Goal: Task Accomplishment & Management: Manage account settings

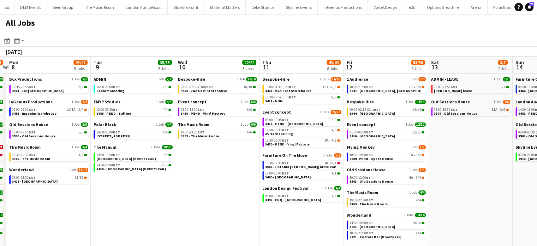
scroll to position [0, 256]
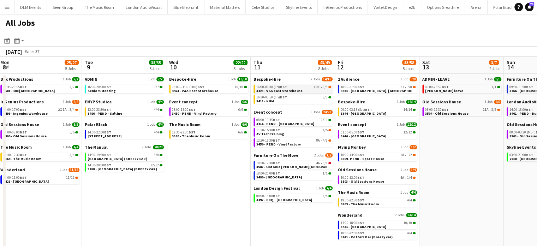
click at [317, 90] on link "16:00-01:30 (Fri) BST 10I • 6/8 3423 - V&A East Storehouse" at bounding box center [294, 88] width 75 height 8
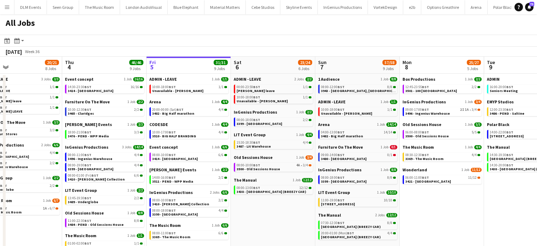
scroll to position [49, 0]
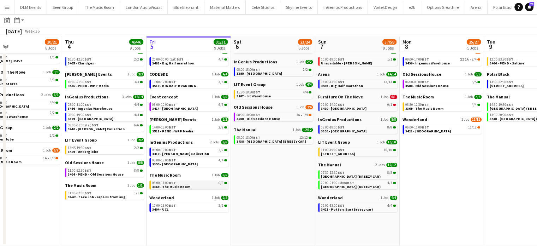
click at [192, 184] on div "08:00-11:00 BST 6/6" at bounding box center [189, 183] width 75 height 4
click at [7, 12] on button "Menu" at bounding box center [7, 7] width 14 height 14
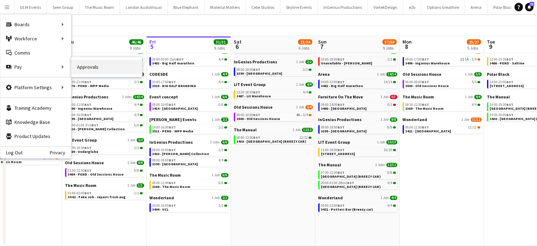
click at [87, 68] on link "Approvals" at bounding box center [106, 67] width 71 height 14
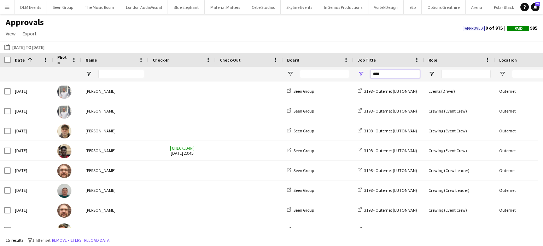
click at [378, 72] on input "****" at bounding box center [394, 74] width 49 height 8
type input "****"
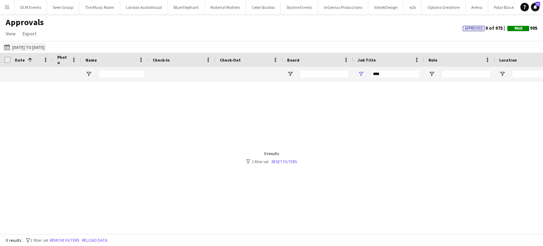
click at [19, 48] on button "01-07-2025 to 31-07-2025 01-07-2025 to 31-07-2025" at bounding box center [24, 47] width 43 height 8
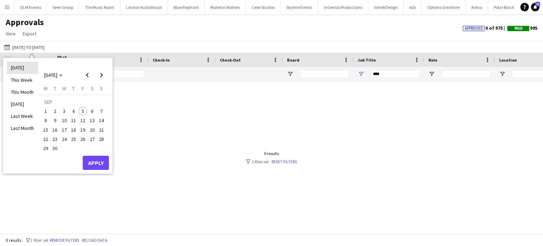
click at [21, 65] on li "[DATE]" at bounding box center [22, 67] width 31 height 12
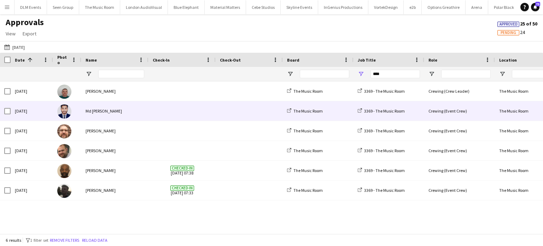
click at [145, 104] on div "Md [PERSON_NAME]" at bounding box center [114, 110] width 67 height 19
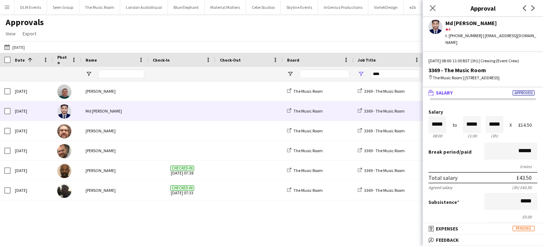
drag, startPoint x: 521, startPoint y: 189, endPoint x: 497, endPoint y: 66, distance: 125.2
click at [497, 66] on div "Md Mosabbit Hridoy star 4 t. +447940749875 | mosabbithridoy22@gmail.com Fri, 5 …" at bounding box center [483, 131] width 120 height 229
drag, startPoint x: 497, startPoint y: 66, endPoint x: 491, endPoint y: 66, distance: 6.0
click at [491, 66] on div "Fri, 5 Sep 2025 | 08:00-11:00 BST (3h) | Crewing (Event Crew) 3369 - The Music …" at bounding box center [483, 72] width 120 height 29
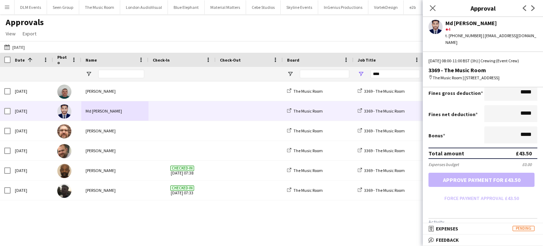
scroll to position [140, 0]
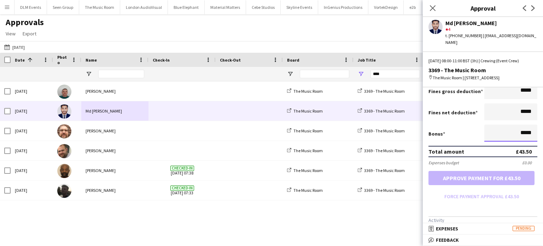
click at [524, 129] on input "*****" at bounding box center [510, 132] width 53 height 17
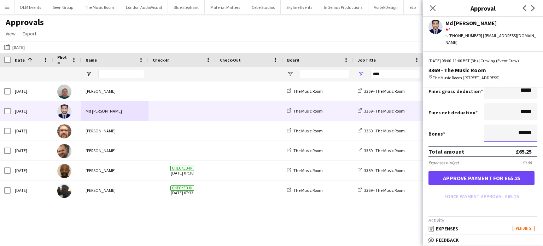
type input "******"
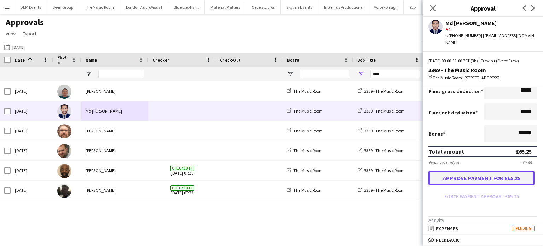
click at [512, 181] on button "Approve payment for £65.25" at bounding box center [481, 178] width 106 height 14
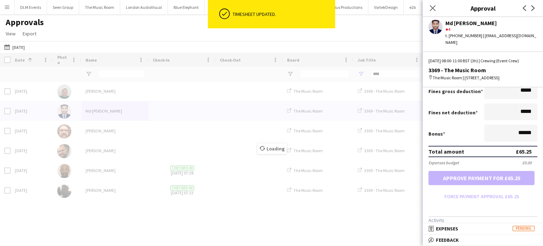
scroll to position [187, 0]
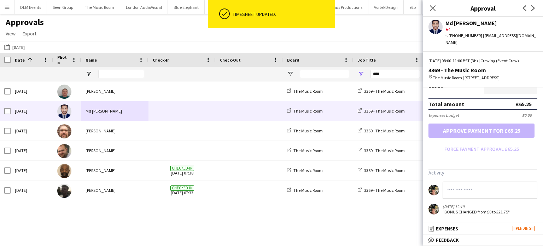
click at [496, 196] on input at bounding box center [489, 189] width 95 height 17
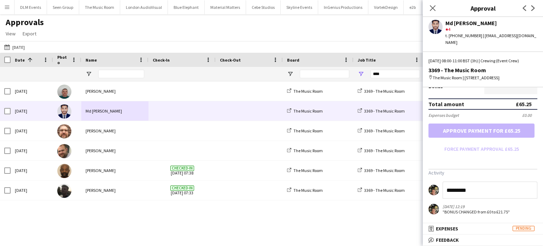
type input "*********"
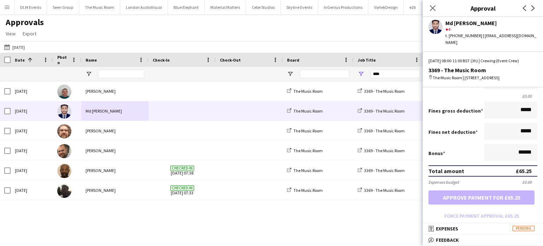
scroll to position [120, 0]
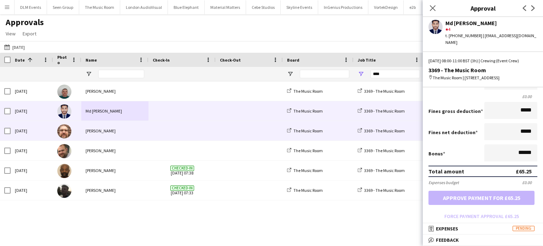
click at [176, 130] on span at bounding box center [182, 130] width 59 height 19
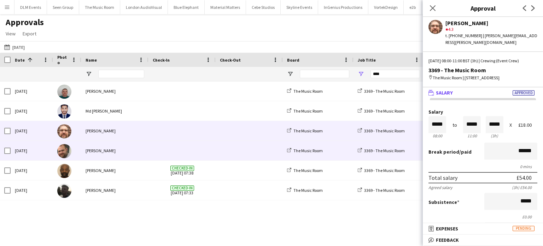
click at [186, 144] on span at bounding box center [182, 150] width 59 height 19
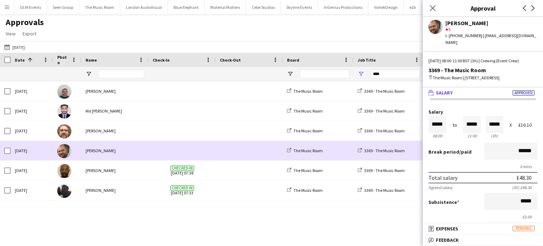
click at [192, 158] on span at bounding box center [182, 150] width 59 height 19
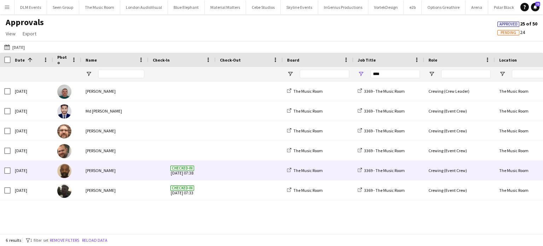
click at [193, 164] on span "Checked-in 05-09-2025 07:38" at bounding box center [182, 169] width 59 height 19
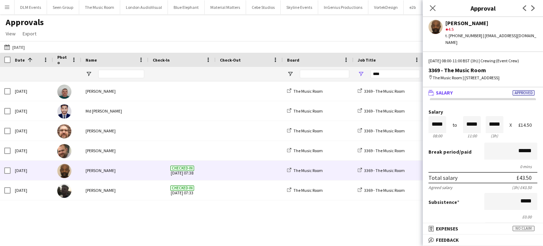
scroll to position [136, 0]
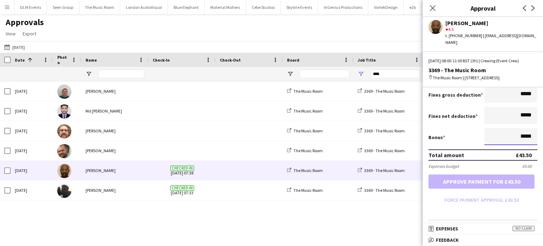
click at [514, 128] on input "*****" at bounding box center [510, 136] width 53 height 17
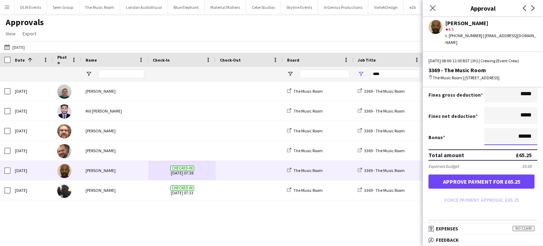
type input "******"
click at [428, 174] on button "Approve payment for £65.25" at bounding box center [481, 181] width 106 height 14
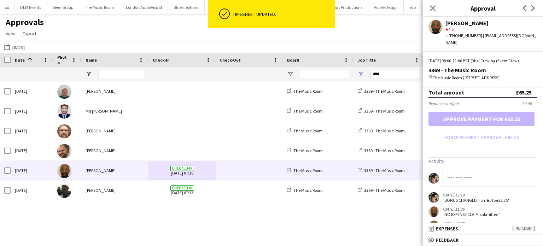
scroll to position [199, 0]
click at [482, 181] on input at bounding box center [489, 177] width 95 height 17
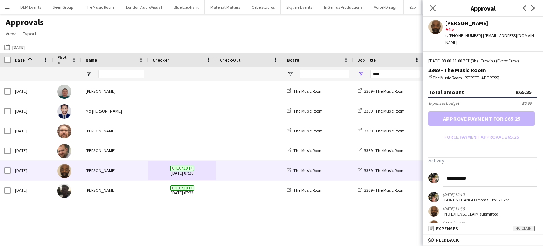
type input "*********"
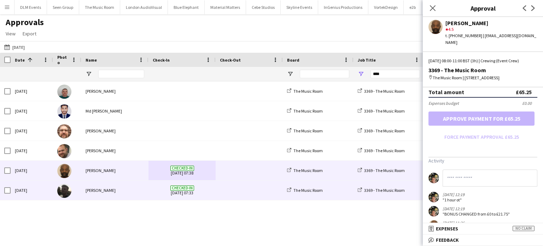
click at [227, 189] on span at bounding box center [249, 189] width 59 height 19
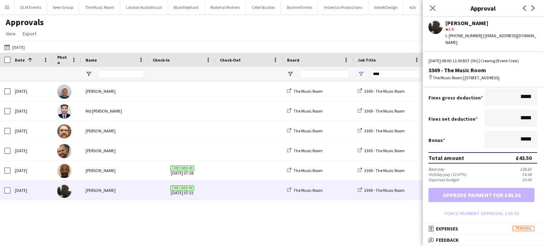
scroll to position [134, 0]
click at [524, 133] on input "*****" at bounding box center [510, 138] width 53 height 17
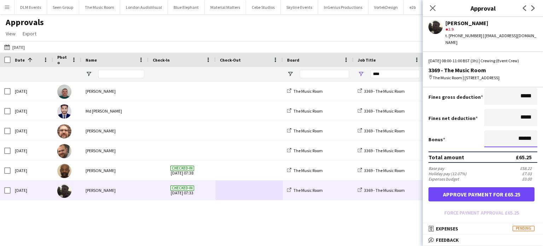
type input "******"
click at [428, 187] on button "Approve payment for £65.25" at bounding box center [481, 194] width 106 height 14
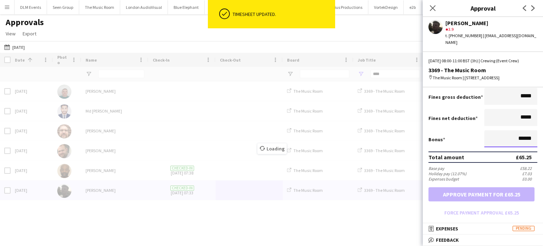
scroll to position [212, 0]
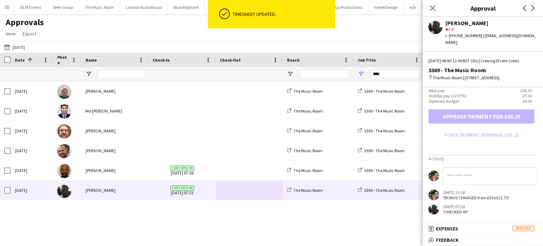
click at [478, 183] on input at bounding box center [489, 175] width 95 height 17
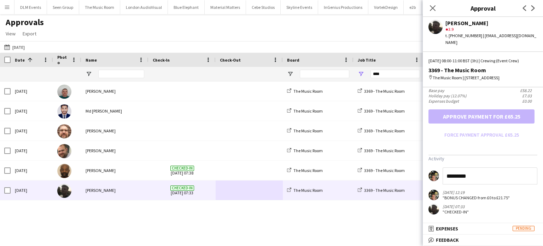
type input "*********"
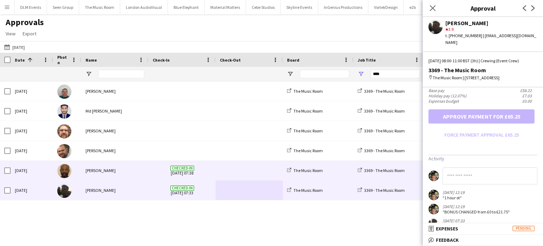
click at [188, 169] on span "Checked-in" at bounding box center [182, 167] width 24 height 5
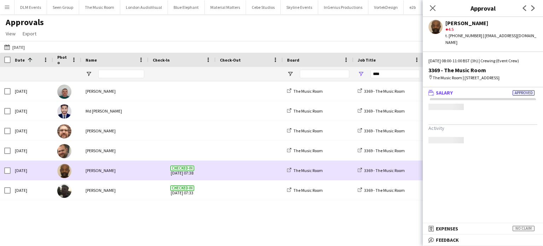
scroll to position [0, 0]
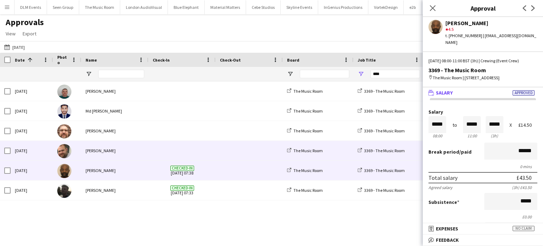
click at [205, 154] on span at bounding box center [182, 150] width 59 height 19
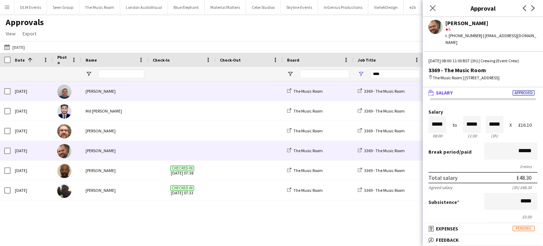
click at [205, 99] on span at bounding box center [182, 90] width 59 height 19
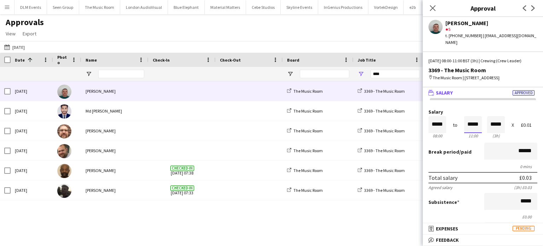
click at [478, 123] on input "*****" at bounding box center [473, 124] width 18 height 17
type input "*****"
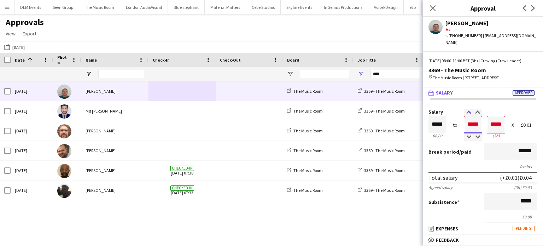
click at [466, 112] on div at bounding box center [468, 112] width 9 height 7
click at [469, 155] on div "Break period /paid ******" at bounding box center [482, 151] width 109 height 18
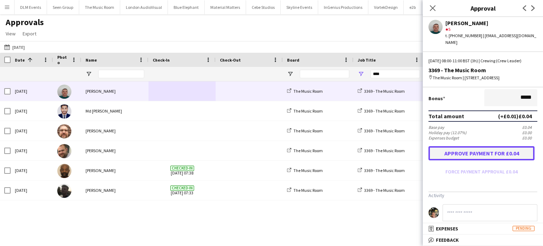
click at [480, 152] on button "Approve payment for £0.04" at bounding box center [481, 153] width 106 height 14
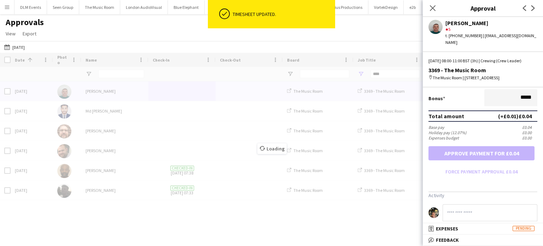
scroll to position [208, 0]
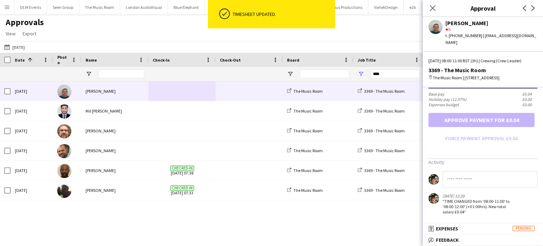
click at [465, 178] on input at bounding box center [489, 179] width 95 height 17
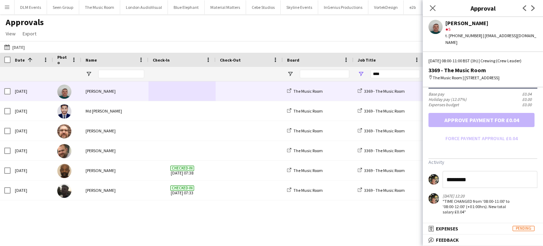
type input "*********"
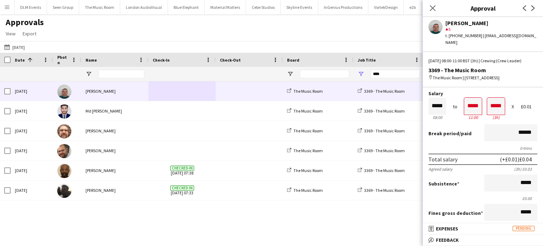
scroll to position [20, 0]
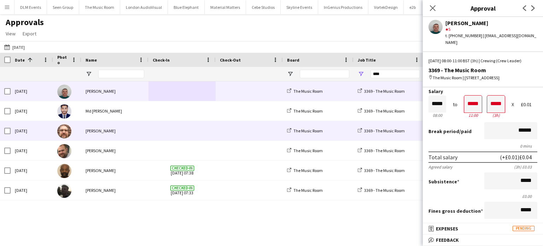
click at [238, 133] on span at bounding box center [249, 130] width 59 height 19
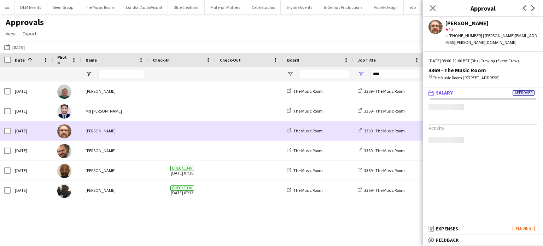
scroll to position [0, 0]
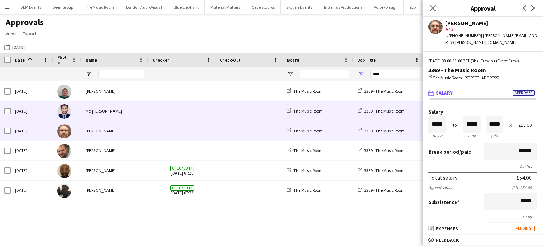
click at [235, 120] on span at bounding box center [249, 110] width 59 height 19
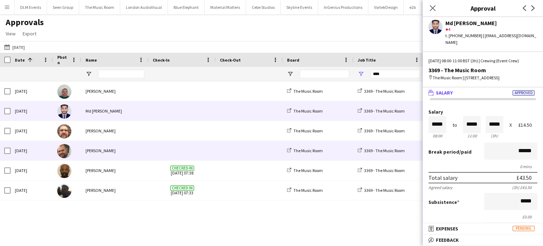
click at [241, 161] on span at bounding box center [249, 169] width 59 height 19
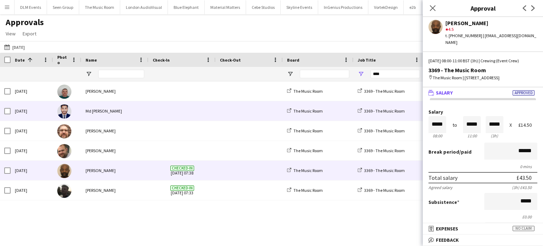
click at [247, 110] on span at bounding box center [249, 110] width 59 height 19
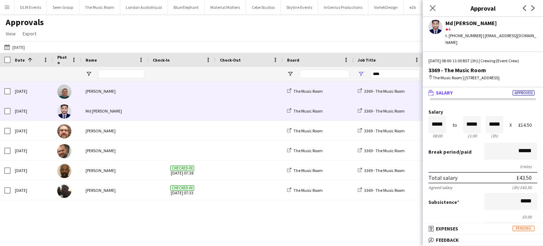
click at [223, 84] on span at bounding box center [249, 90] width 59 height 19
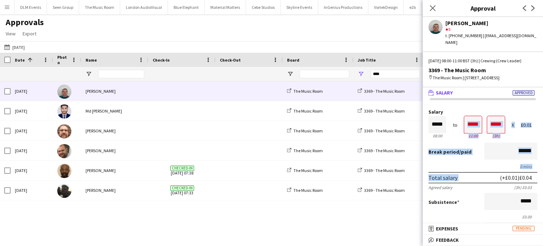
drag, startPoint x: 482, startPoint y: 177, endPoint x: 461, endPoint y: 130, distance: 51.9
click at [461, 172] on div "Total salary (+£0.01) £0.04" at bounding box center [482, 177] width 109 height 11
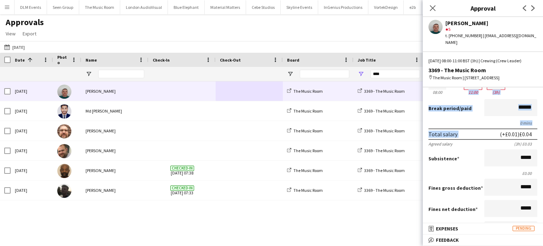
scroll to position [42, 0]
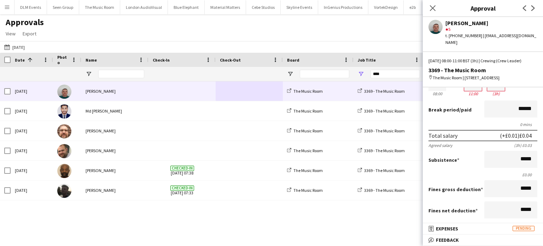
click at [458, 143] on div "Agreed salary (3h) £0.03" at bounding box center [482, 144] width 109 height 5
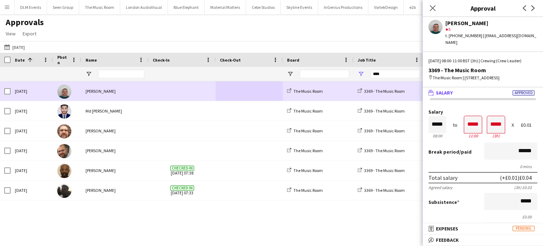
click at [229, 106] on span at bounding box center [249, 110] width 59 height 19
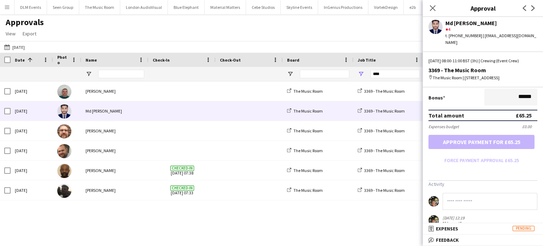
scroll to position [201, 0]
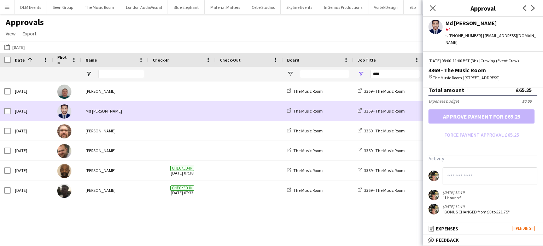
click at [231, 124] on span at bounding box center [249, 130] width 59 height 19
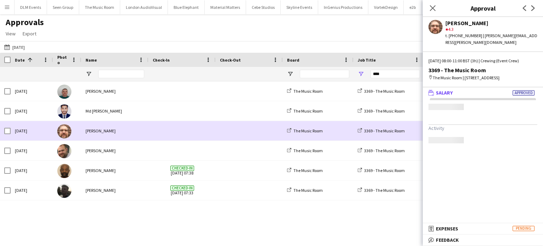
scroll to position [0, 0]
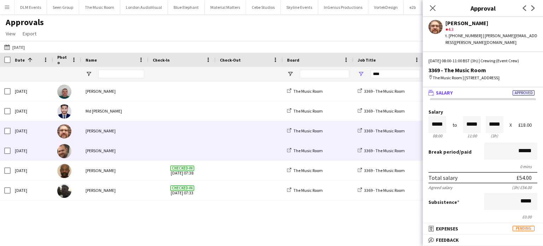
click at [232, 147] on span at bounding box center [249, 150] width 59 height 19
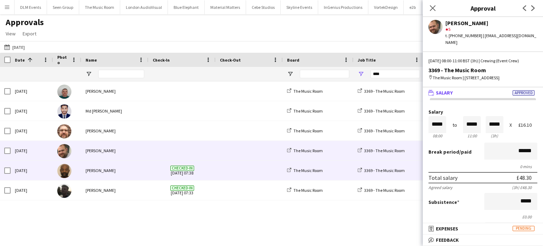
click at [225, 176] on span at bounding box center [249, 169] width 59 height 19
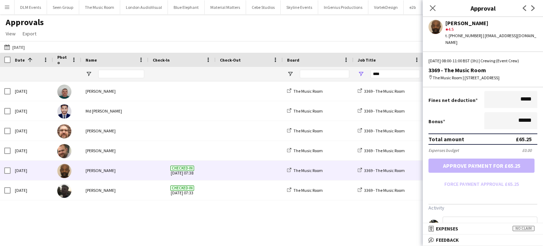
scroll to position [230, 0]
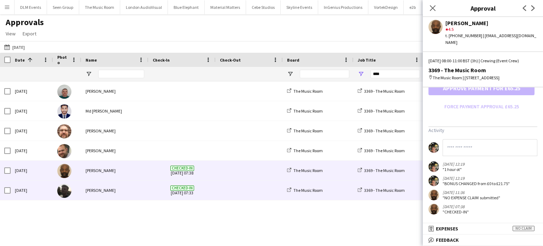
click at [235, 189] on span at bounding box center [249, 189] width 59 height 19
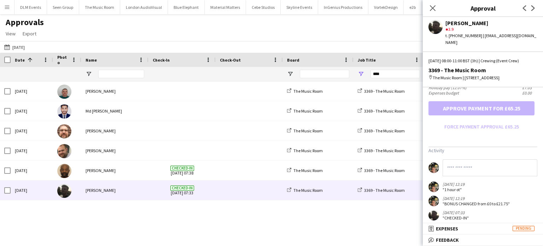
scroll to position [226, 0]
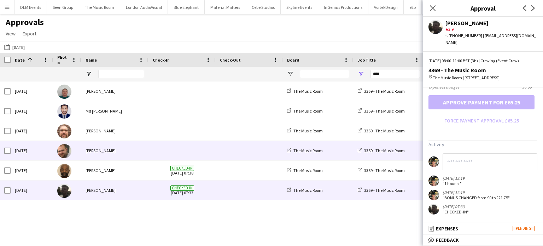
click at [161, 149] on span at bounding box center [182, 150] width 59 height 19
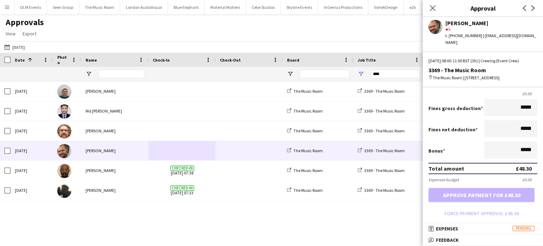
scroll to position [123, 0]
drag, startPoint x: 465, startPoint y: 200, endPoint x: 488, endPoint y: 185, distance: 27.3
click at [488, 185] on form "Salary ***** 08:00 to ***** 11:00 ***** (3h) X £16.10 Break period /paid ******…" at bounding box center [483, 102] width 120 height 233
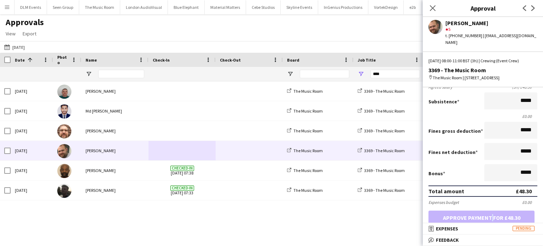
scroll to position [101, 0]
click at [488, 185] on div "Total amount £48.30" at bounding box center [482, 190] width 109 height 11
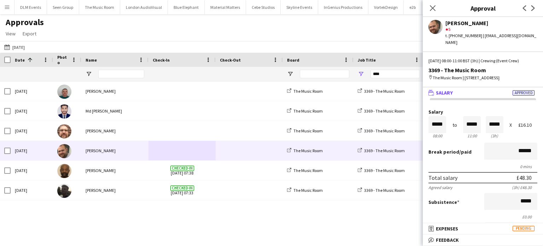
scroll to position [0, 0]
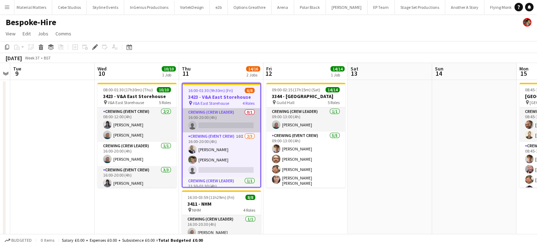
scroll to position [0, 2061]
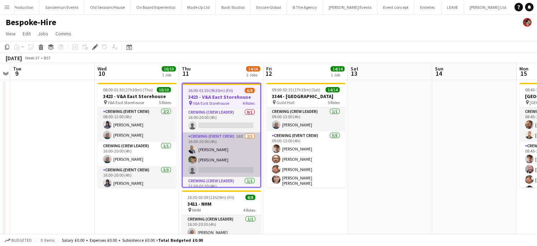
click at [231, 146] on app-card-role "Crewing (Event Crew) 10I 2/3 16:00-20:00 (4h) Brandon Graber Alistair Redding s…" at bounding box center [222, 154] width 78 height 45
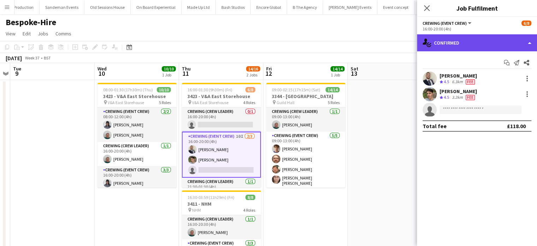
click at [479, 44] on div "single-neutral-actions-check-2 Confirmed" at bounding box center [477, 42] width 120 height 17
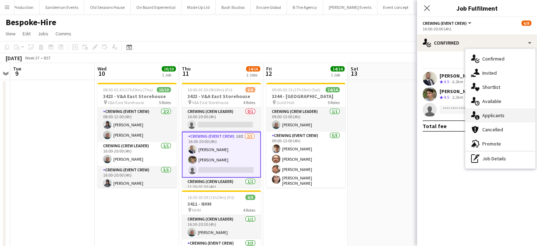
click at [503, 112] on span "Applicants" at bounding box center [494, 115] width 22 height 6
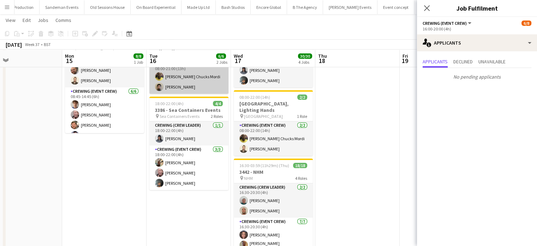
scroll to position [54, 0]
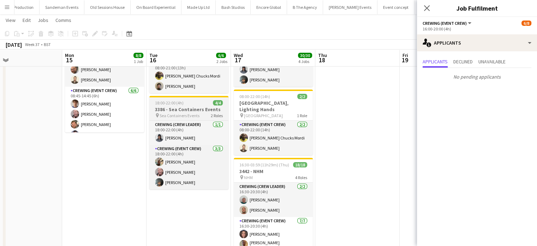
click at [181, 106] on h3 "3386 - Sea Containers Events" at bounding box center [188, 109] width 79 height 6
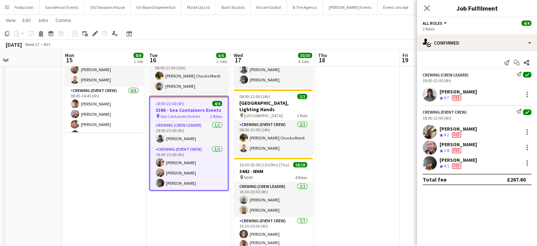
click at [181, 106] on app-job-card "18:00-22:00 (4h) 4/4 3386 - Sea Containers Events pin Sea Containers Events 2 R…" at bounding box center [188, 143] width 79 height 95
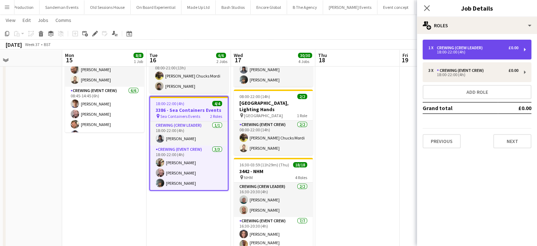
click at [464, 40] on div "1 x Crewing (Crew Leader) £0.00 18:00-22:00 (4h)" at bounding box center [477, 50] width 109 height 20
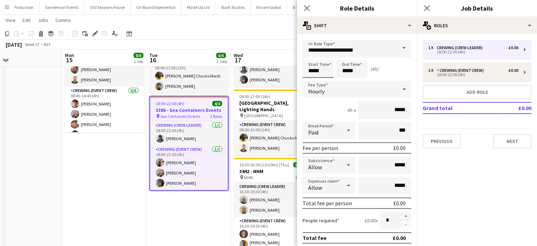
click at [319, 72] on input "*****" at bounding box center [318, 69] width 31 height 18
type input "*****"
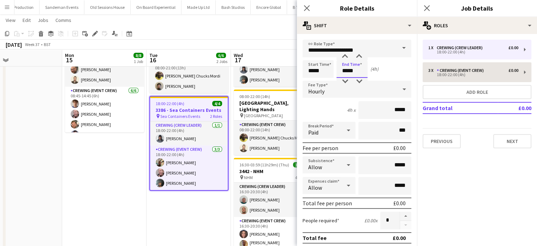
type input "*****"
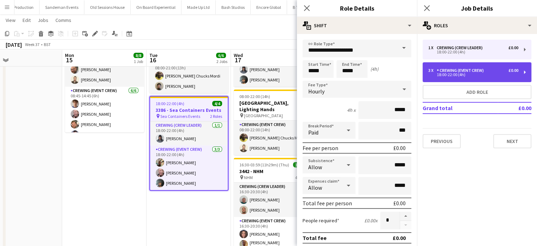
click at [446, 71] on div "Crewing (Event Crew)" at bounding box center [462, 70] width 50 height 5
type input "**********"
type input "*****"
type input "*"
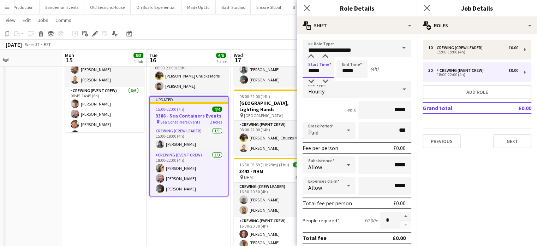
click at [322, 69] on input "*****" at bounding box center [318, 69] width 31 height 18
type input "*****"
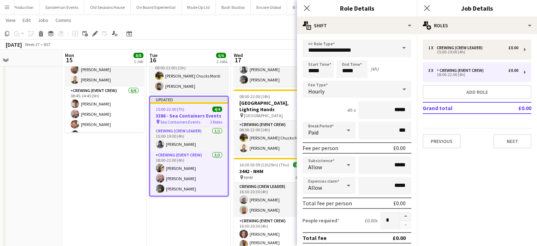
click at [175, 202] on app-date-cell "08:00-21:00 (13h) 2/2 3433 - Park Plaza, Lighting Hands pin Park Plaza Westmins…" at bounding box center [189, 208] width 84 height 366
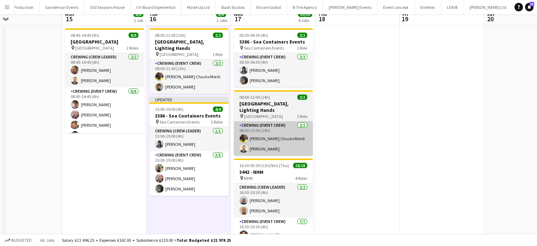
scroll to position [0, 0]
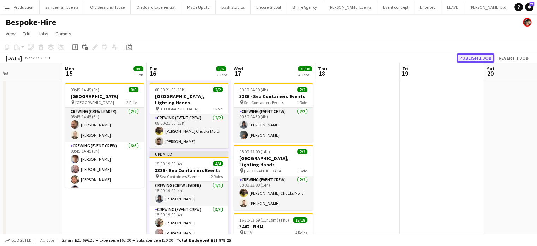
click at [463, 57] on button "Publish 1 job" at bounding box center [476, 57] width 38 height 9
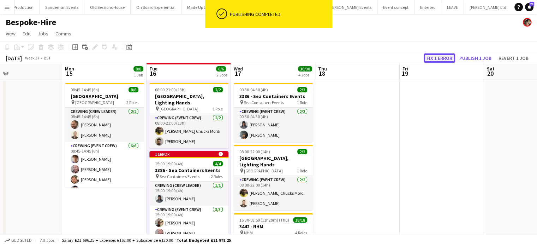
click at [436, 61] on button "Fix 1 error" at bounding box center [439, 57] width 31 height 9
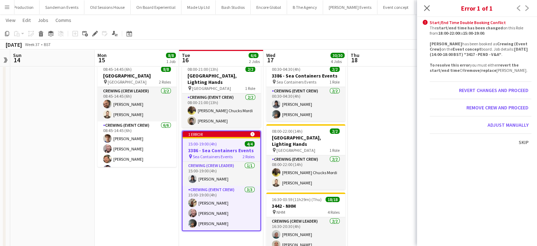
scroll to position [20, 0]
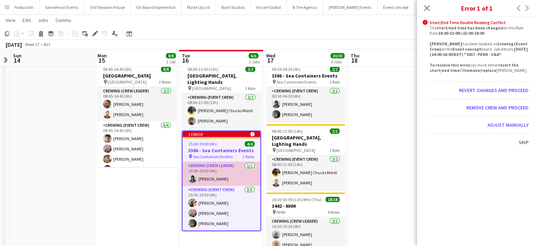
click at [219, 179] on app-card-role "Crewing (Crew Leader) 1/1 15:00-19:00 (4h) Kaine Caldeira" at bounding box center [222, 173] width 78 height 24
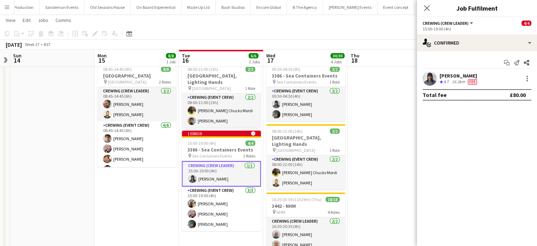
click at [499, 81] on div "Kaine Caldeira Crew rating 4.7 16.3km Fee" at bounding box center [477, 78] width 120 height 14
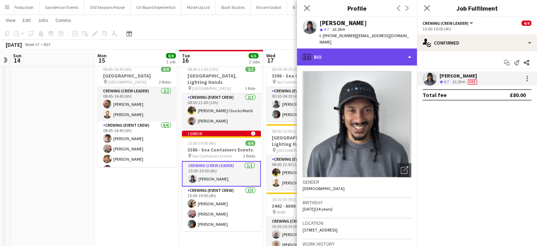
click at [405, 52] on div "profile Bio" at bounding box center [357, 56] width 120 height 17
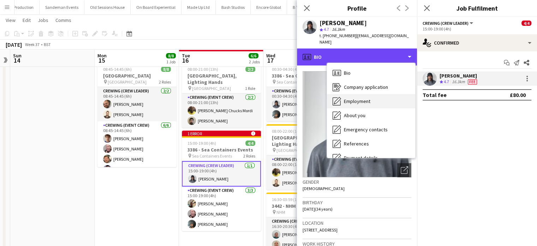
scroll to position [151, 0]
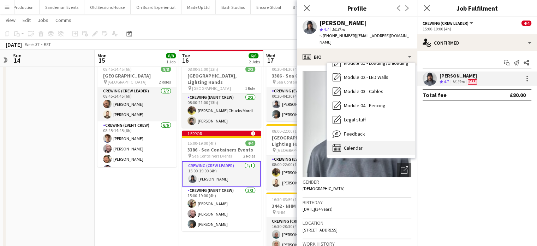
click at [368, 143] on div "Calendar Calendar" at bounding box center [371, 148] width 88 height 14
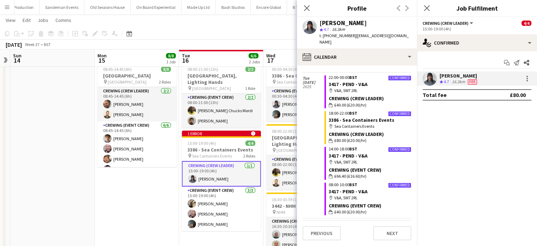
scroll to position [749, 0]
click at [255, 236] on app-date-cell "08:00-21:00 (13h) 2/2 3433 - Park Plaza, Lighting Hands pin Park Plaza Westmins…" at bounding box center [221, 242] width 84 height 366
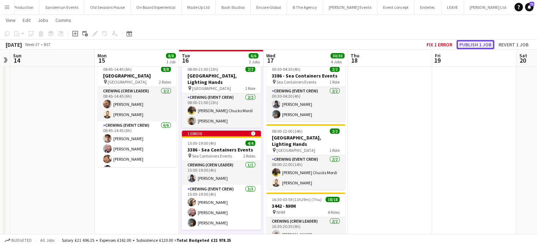
click at [471, 46] on button "Publish 1 job" at bounding box center [476, 44] width 38 height 9
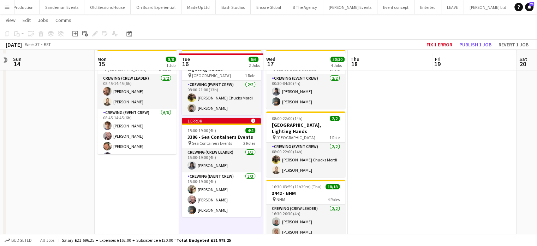
scroll to position [40, 0]
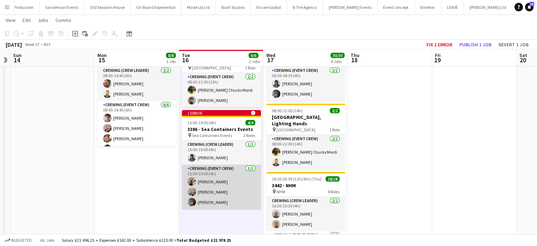
click at [239, 182] on app-card-role "Crewing (Event Crew) 3/3 15:00-19:00 (4h) Stephon Johnson Eldon Taylor Kian Cha…" at bounding box center [221, 186] width 79 height 45
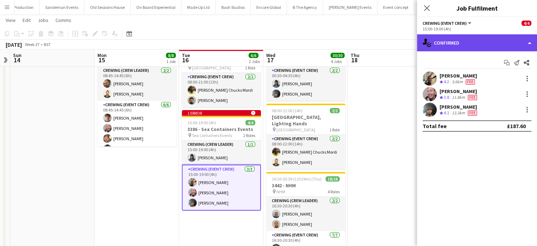
click at [503, 51] on div "single-neutral-actions-check-2 Confirmed" at bounding box center [477, 42] width 120 height 17
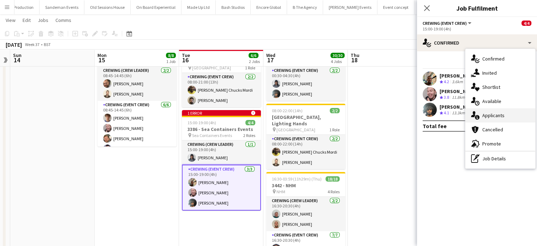
click at [502, 113] on span "Applicants" at bounding box center [494, 115] width 22 height 6
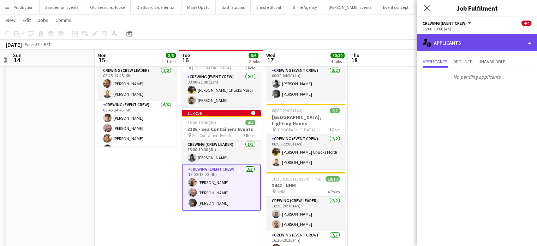
click at [492, 48] on div "single-neutral-actions-information Applicants" at bounding box center [477, 42] width 120 height 17
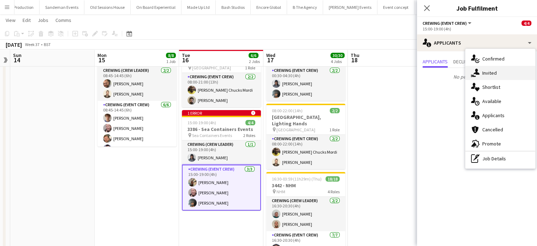
click at [507, 74] on div "single-neutral-actions-share-1 Invited" at bounding box center [501, 73] width 70 height 14
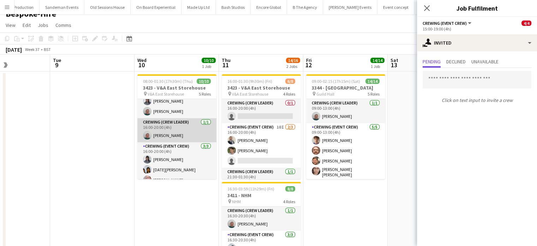
scroll to position [0, 0]
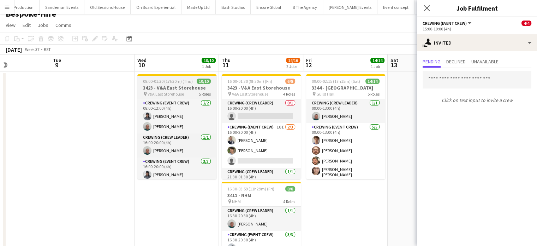
click at [183, 78] on span "08:00-01:30 (17h30m) (Thu)" at bounding box center [168, 80] width 50 height 5
click at [183, 78] on app-job-card "08:00-01:30 (17h30m) (Thu) 10/10 3423 - V&A East Storehouse pin V&A East Storeh…" at bounding box center [176, 126] width 79 height 105
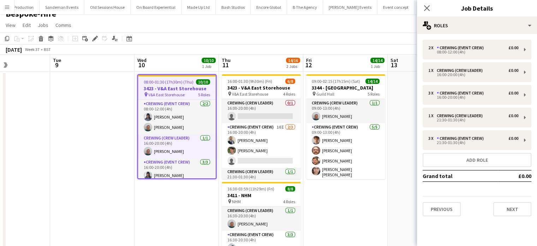
click at [174, 82] on span "08:00-01:30 (17h30m) (Thu)" at bounding box center [169, 81] width 50 height 5
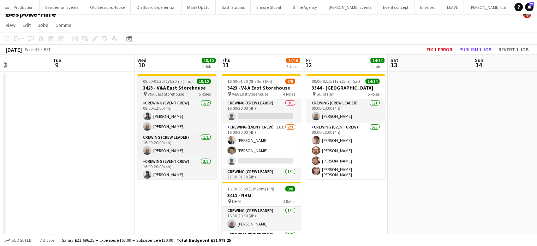
click at [174, 80] on span "08:00-01:30 (17h30m) (Thu)" at bounding box center [168, 80] width 50 height 5
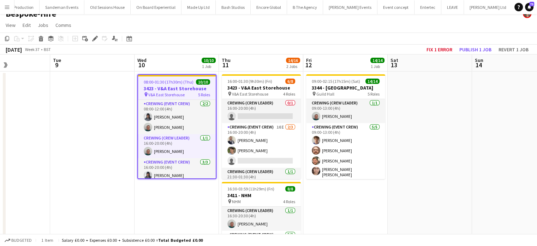
click at [174, 80] on span "08:00-01:30 (17h30m) (Thu)" at bounding box center [169, 81] width 50 height 5
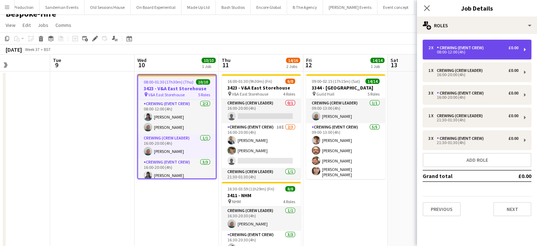
click at [515, 49] on div "£0.00" at bounding box center [514, 47] width 10 height 5
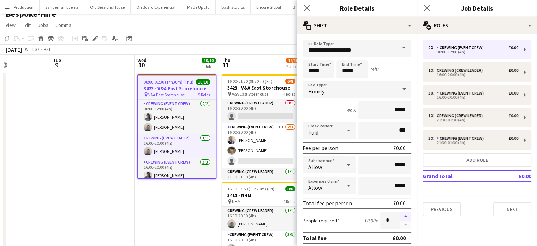
click at [400, 214] on button "button" at bounding box center [405, 215] width 11 height 9
type input "*"
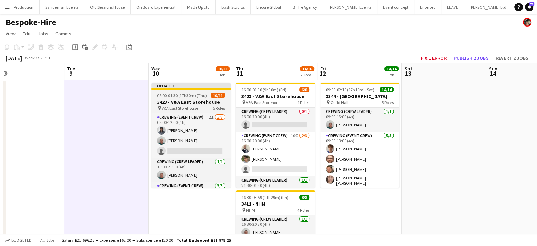
click at [192, 98] on app-job-card "Updated 08:00-01:30 (17h30m) (Thu) 10/11 3423 - V&A East Storehouse pin V&A Eas…" at bounding box center [191, 135] width 79 height 105
click at [192, 98] on span "08:00-01:30 (17h30m) (Thu)" at bounding box center [182, 95] width 50 height 5
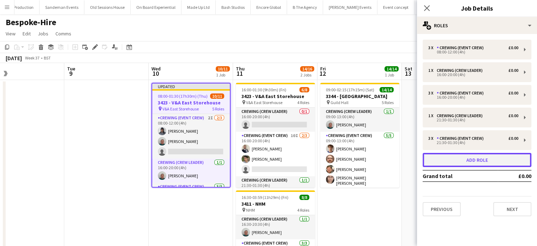
click at [463, 156] on button "Add role" at bounding box center [477, 160] width 109 height 14
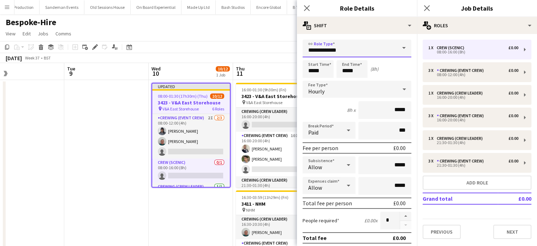
click at [356, 56] on input "**********" at bounding box center [357, 49] width 109 height 18
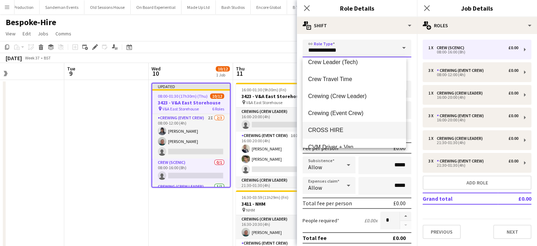
scroll to position [60, 0]
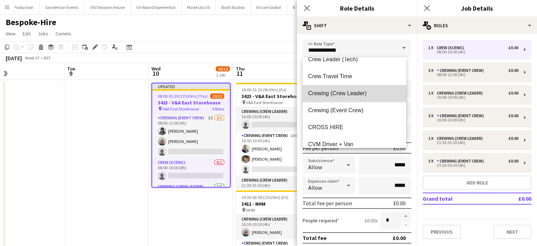
click at [358, 97] on mat-option "Crewing (Crew Leader)" at bounding box center [355, 93] width 104 height 17
type input "**********"
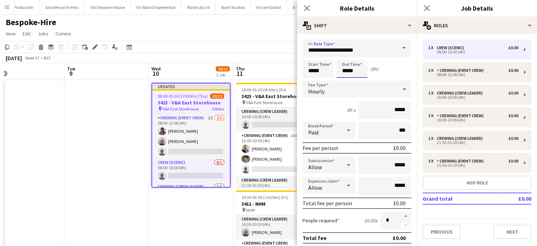
click at [359, 76] on input "*****" at bounding box center [352, 69] width 31 height 18
type input "*****"
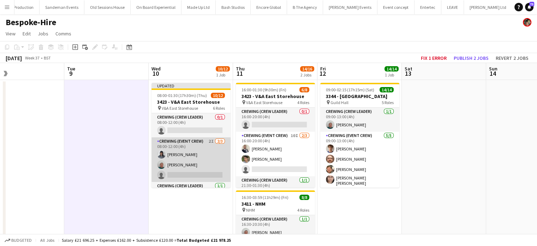
click at [205, 145] on app-card-role "Crewing (Event Crew) 2I 2/3 08:00-12:00 (4h) Kaine Caldeira Brayden Davison sin…" at bounding box center [191, 159] width 79 height 45
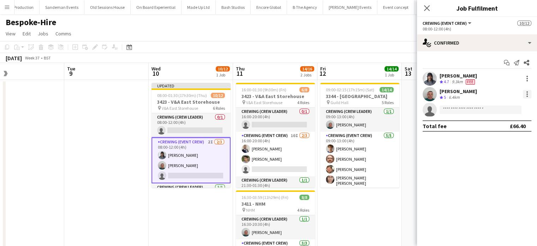
click at [529, 94] on div at bounding box center [527, 94] width 8 height 8
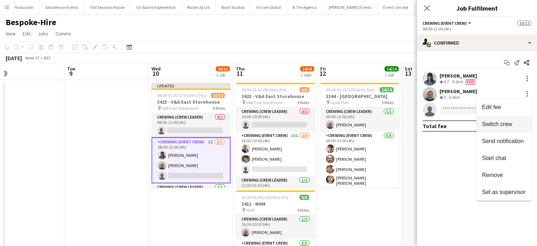
click at [513, 118] on button "Switch crew" at bounding box center [504, 124] width 55 height 17
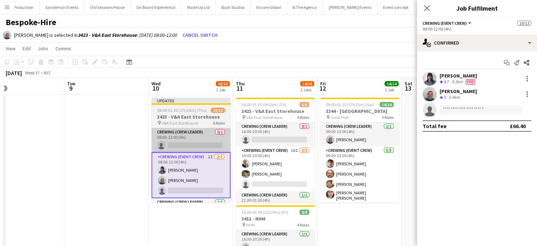
click at [196, 137] on app-card-role "Crewing (Crew Leader) 0/1 08:00-12:00 (4h) single-neutral-actions" at bounding box center [191, 140] width 79 height 24
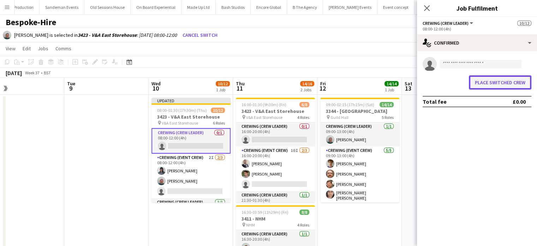
click at [507, 84] on button "Place switched crew" at bounding box center [500, 82] width 63 height 14
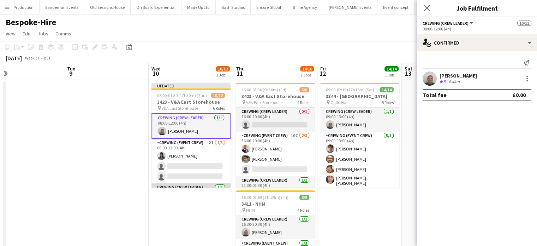
scroll to position [0, 0]
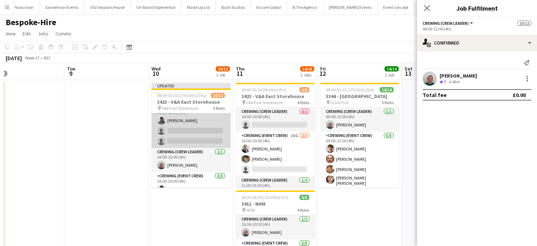
click at [199, 130] on app-card-role "Crewing (Event Crew) 2I 1/3 08:00-12:00 (4h) Kaine Caldeira single-neutral-acti…" at bounding box center [191, 125] width 79 height 45
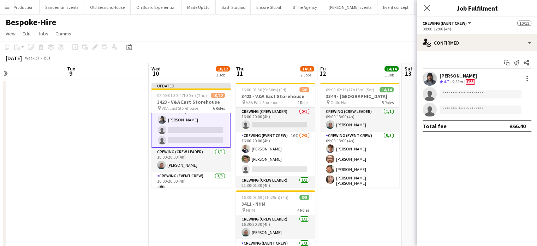
scroll to position [35, 0]
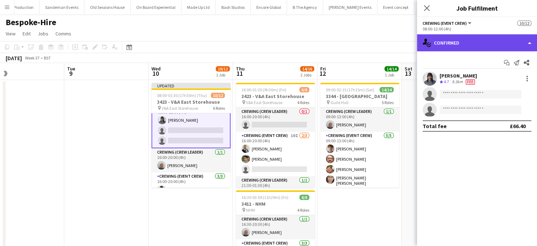
click at [488, 51] on div "single-neutral-actions-check-2 Confirmed" at bounding box center [477, 42] width 120 height 17
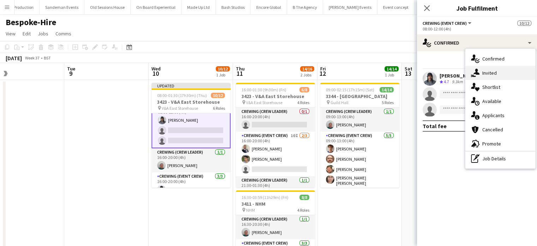
click at [495, 71] on span "Invited" at bounding box center [490, 73] width 14 height 6
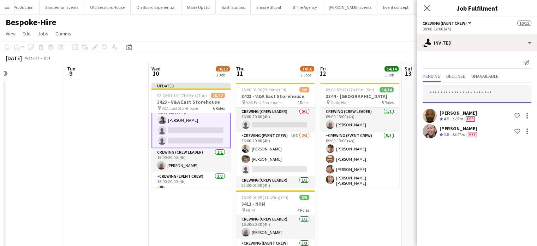
click at [449, 96] on input "text" at bounding box center [477, 94] width 109 height 18
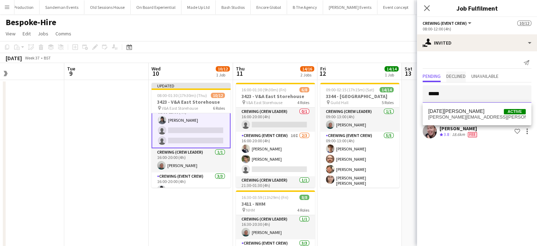
type input "*****"
click at [462, 79] on span "Declined" at bounding box center [456, 76] width 19 height 11
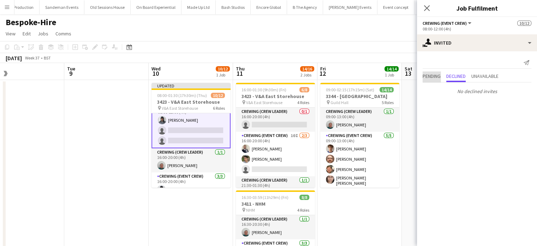
click at [435, 80] on span "Pending" at bounding box center [432, 76] width 18 height 11
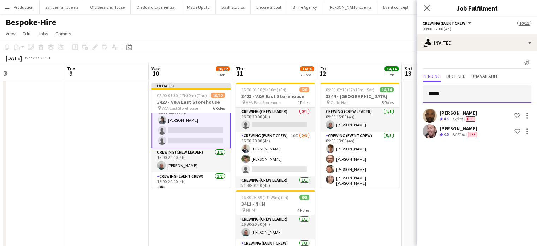
click at [452, 94] on input "*****" at bounding box center [477, 94] width 109 height 18
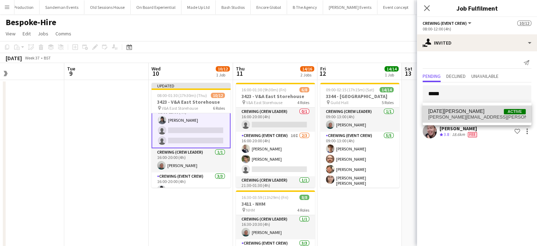
click at [460, 109] on span "Lucia Caceres Active" at bounding box center [478, 111] width 98 height 6
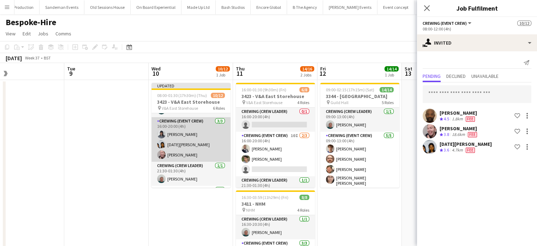
click at [193, 142] on app-card-role "Crewing (Event Crew) 3/3 16:00-20:00 (4h) Kaine Caldeira Lucia Caceres Eldon Ta…" at bounding box center [191, 139] width 79 height 45
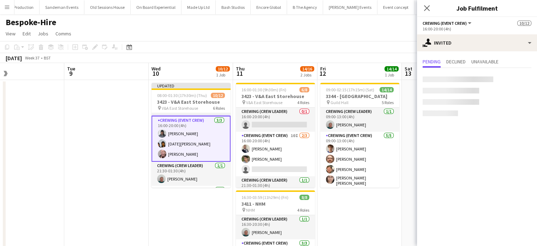
scroll to position [89, 0]
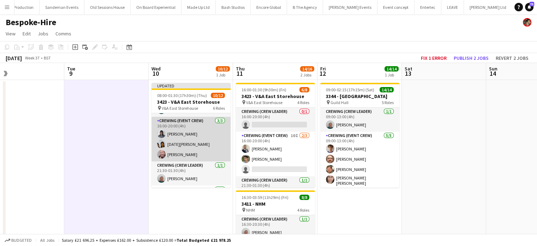
click at [192, 141] on app-card-role "Crewing (Event Crew) 3/3 16:00-20:00 (4h) Kaine Caldeira Lucia Caceres Eldon Ta…" at bounding box center [191, 139] width 79 height 45
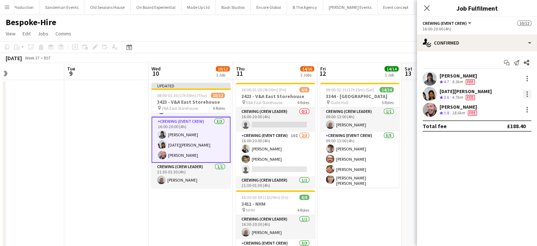
click at [530, 95] on div at bounding box center [527, 94] width 8 height 8
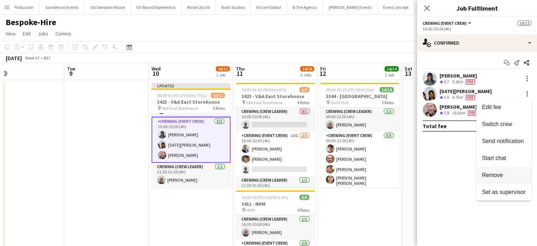
click at [510, 174] on span "Remove" at bounding box center [504, 175] width 44 height 6
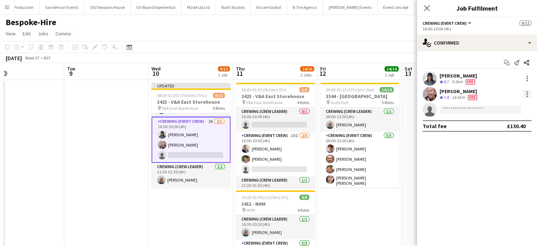
click at [528, 98] on div at bounding box center [527, 94] width 8 height 8
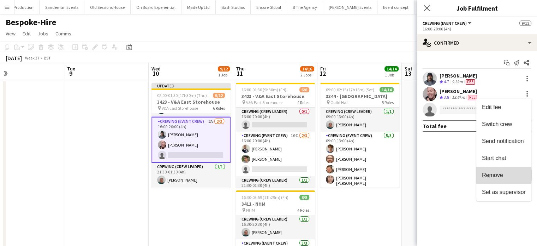
click at [496, 175] on span "Remove" at bounding box center [492, 175] width 21 height 6
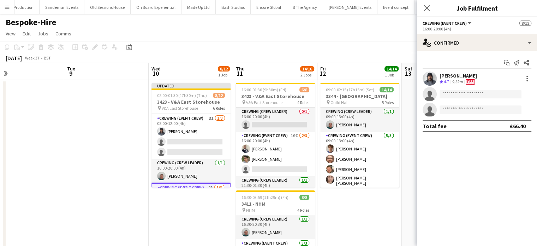
scroll to position [22, 0]
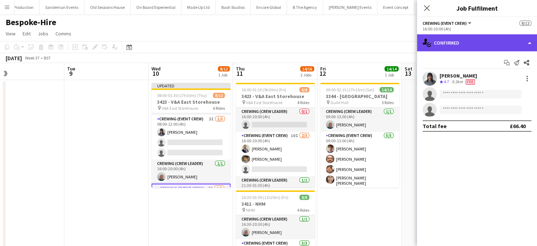
click at [448, 47] on div "single-neutral-actions-check-2 Confirmed" at bounding box center [477, 42] width 120 height 17
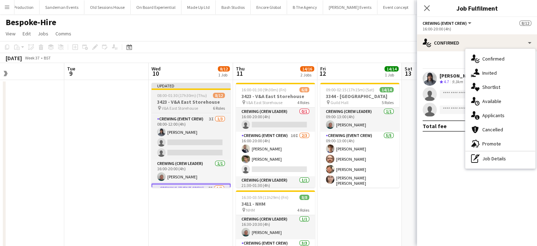
click at [193, 94] on span "08:00-01:30 (17h30m) (Thu)" at bounding box center [182, 95] width 50 height 5
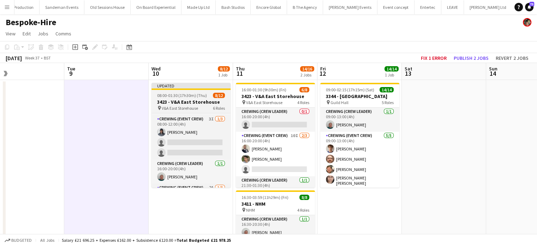
click at [216, 95] on span "8/12" at bounding box center [219, 95] width 12 height 5
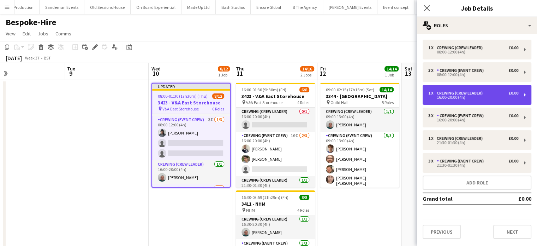
click at [453, 101] on div "1 x Crewing (Crew Leader) £0.00 16:00-20:00 (4h)" at bounding box center [477, 95] width 109 height 20
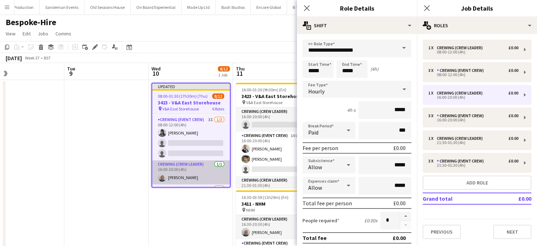
click at [209, 171] on app-card-role "Crewing (Crew Leader) 1/1 16:00-20:00 (4h) Brayden Davison" at bounding box center [191, 172] width 78 height 24
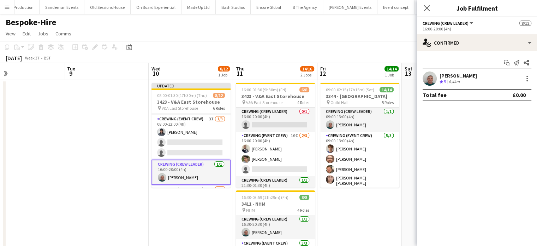
click at [531, 82] on div "Brayden Davison Crew rating 5 6.4km" at bounding box center [477, 78] width 120 height 14
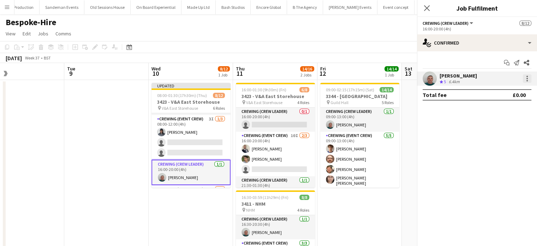
click at [525, 81] on div at bounding box center [527, 78] width 8 height 8
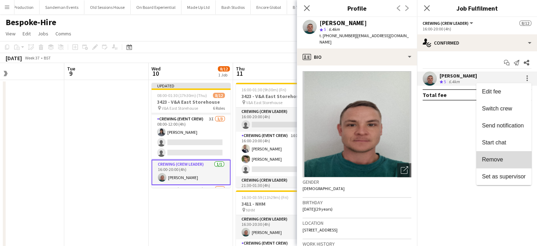
click at [513, 159] on span "Remove" at bounding box center [504, 159] width 44 height 6
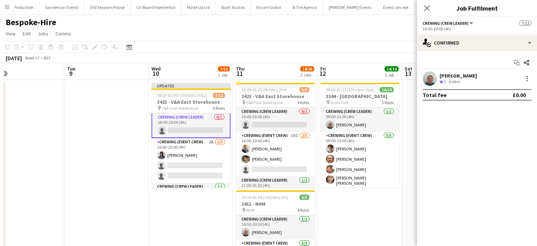
click at [200, 169] on app-card-role "Crewing (Event Crew) 2A 1/3 16:00-20:00 (4h) Kaine Caldeira single-neutral-acti…" at bounding box center [191, 160] width 79 height 45
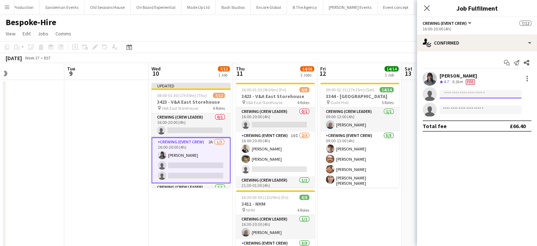
click at [462, 97] on input at bounding box center [481, 94] width 82 height 8
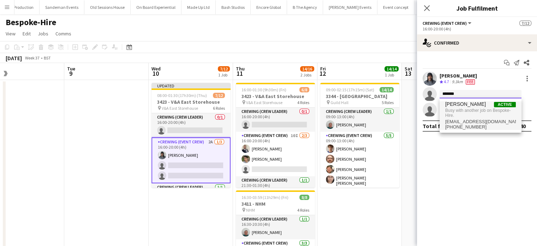
type input "*******"
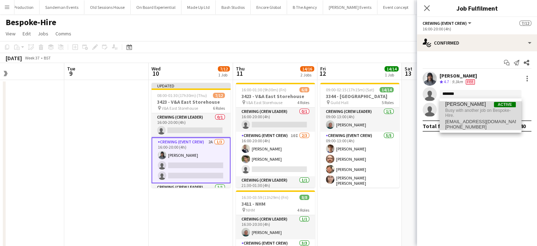
click at [465, 107] on span "[PERSON_NAME]" at bounding box center [466, 104] width 41 height 6
click at [465, 107] on input at bounding box center [481, 109] width 82 height 8
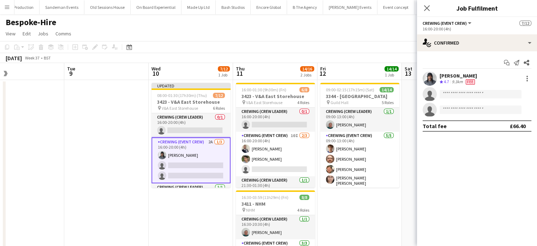
click at [152, 172] on app-card-role "Crewing (Event Crew) 2A 1/3 16:00-20:00 (4h) Kaine Caldeira single-neutral-acti…" at bounding box center [191, 160] width 79 height 46
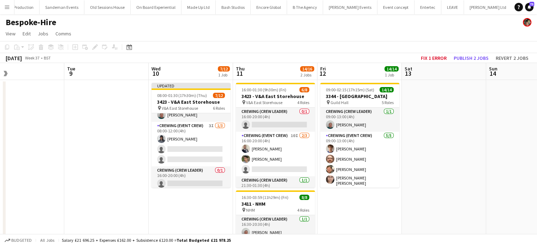
scroll to position [15, 0]
click at [190, 143] on app-card-role "Crewing (Event Crew) 3I 1/3 08:00-12:00 (4h) Kaine Caldeira single-neutral-acti…" at bounding box center [191, 144] width 79 height 45
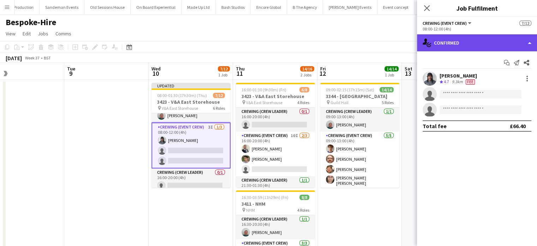
click at [472, 41] on div "single-neutral-actions-check-2 Confirmed" at bounding box center [477, 42] width 120 height 17
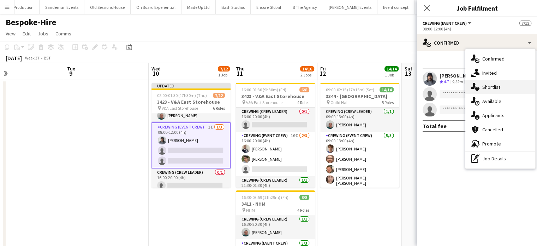
click at [501, 80] on div "single-neutral-actions-heart Shortlist" at bounding box center [501, 87] width 70 height 14
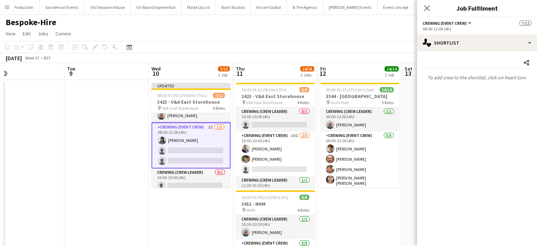
click at [467, 33] on app-options-switcher "Crewing (Event Crew) All roles Crewing (Event Crew) 7/12 08:00-12:00 (4h)" at bounding box center [477, 25] width 120 height 17
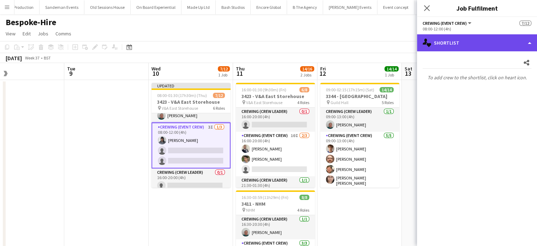
click at [470, 40] on div "single-neutral-actions-heart Shortlist" at bounding box center [477, 42] width 120 height 17
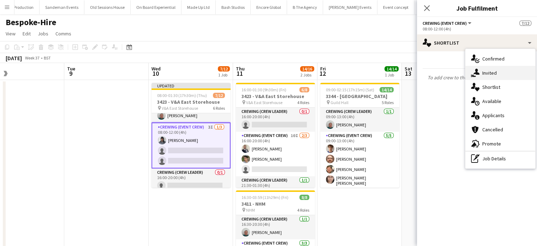
click at [491, 67] on div "single-neutral-actions-share-1 Invited" at bounding box center [501, 73] width 70 height 14
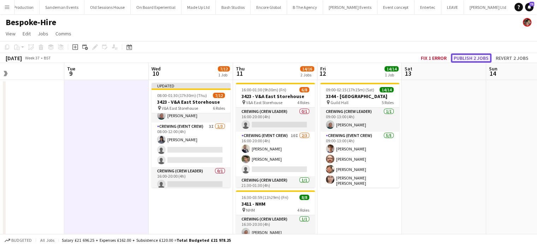
click at [458, 56] on button "Publish 2 jobs" at bounding box center [471, 57] width 41 height 9
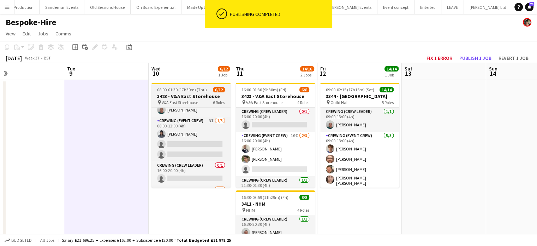
click at [192, 95] on h3 "3423 - V&A East Storehouse" at bounding box center [191, 96] width 79 height 6
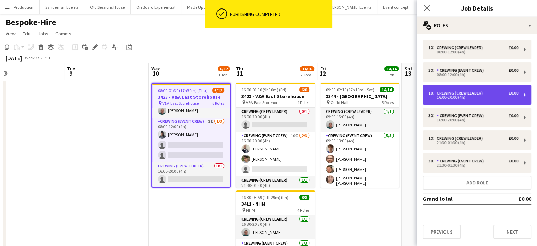
click at [466, 91] on div "Crewing (Crew Leader)" at bounding box center [461, 92] width 49 height 5
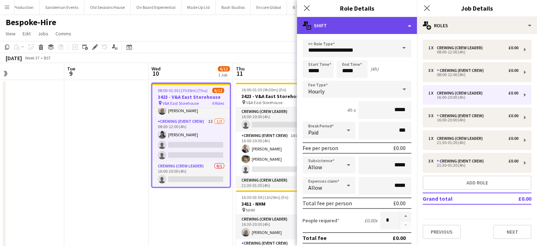
click at [373, 28] on div "multiple-actions-text Shift" at bounding box center [357, 25] width 120 height 17
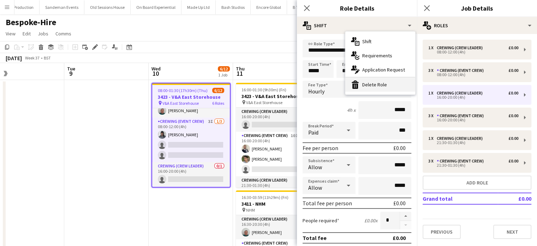
click at [384, 81] on div "bin-2 Delete Role" at bounding box center [381, 84] width 70 height 14
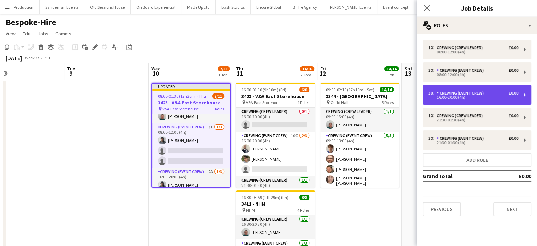
click at [450, 88] on div "3 x Crewing (Event Crew) £0.00 16:00-20:00 (4h)" at bounding box center [477, 95] width 109 height 20
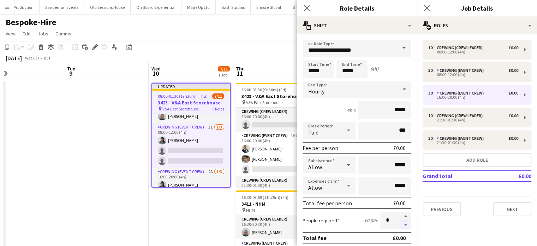
click at [402, 220] on button "button" at bounding box center [405, 224] width 11 height 9
type input "*"
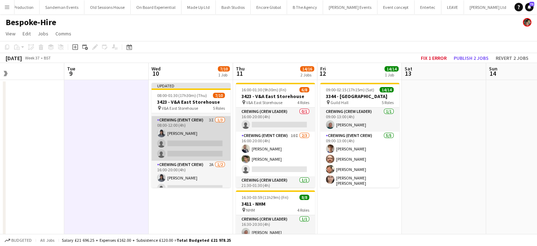
scroll to position [37, 0]
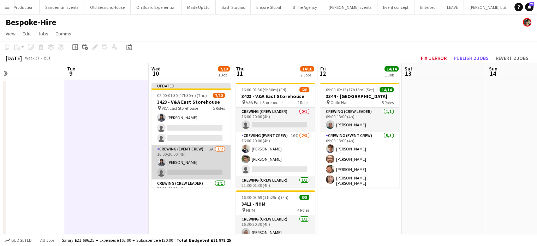
click at [194, 157] on app-card-role "Crewing (Event Crew) 2A 1/2 16:00-20:00 (4h) Kaine Caldeira single-neutral-acti…" at bounding box center [191, 162] width 79 height 34
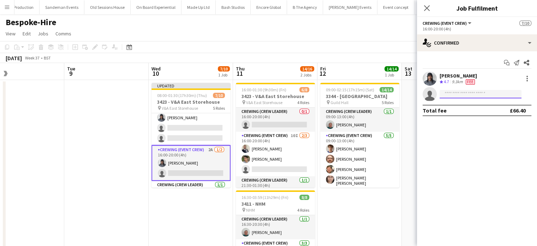
click at [474, 97] on input at bounding box center [481, 94] width 82 height 8
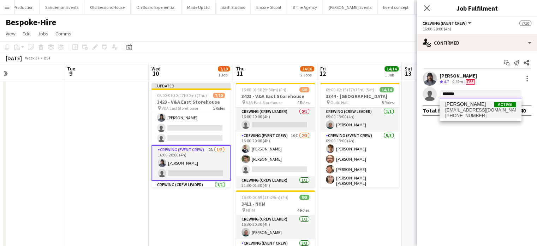
type input "*******"
click at [472, 106] on span "[PERSON_NAME]" at bounding box center [466, 104] width 41 height 6
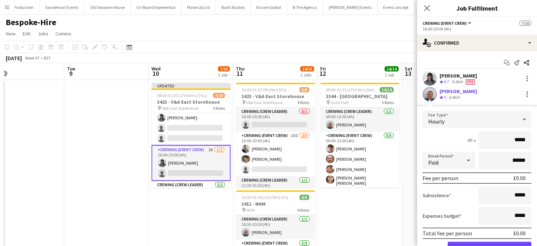
click button "Confirm" at bounding box center [490, 248] width 84 height 14
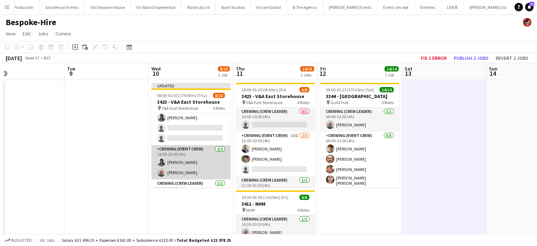
scroll to position [0, 0]
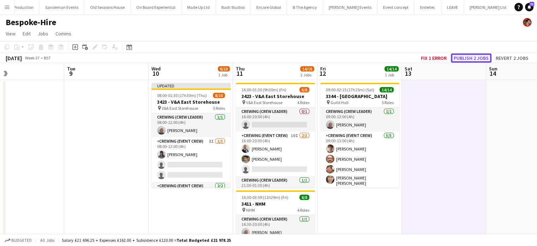
click at [471, 58] on button "Publish 2 jobs" at bounding box center [471, 57] width 41 height 9
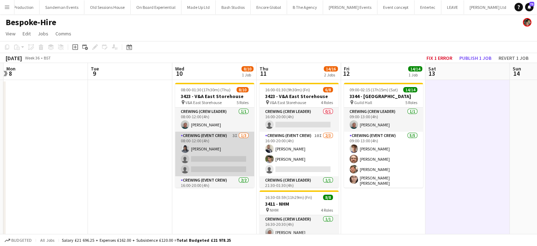
click at [237, 146] on app-card-role "Crewing (Event Crew) 3I 1/3 08:00-12:00 (4h) Kaine Caldeira single-neutral-acti…" at bounding box center [214, 153] width 79 height 45
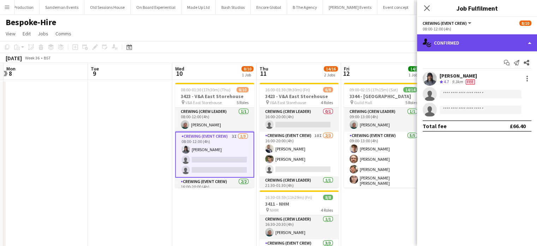
click at [489, 45] on div "single-neutral-actions-check-2 Confirmed" at bounding box center [477, 42] width 120 height 17
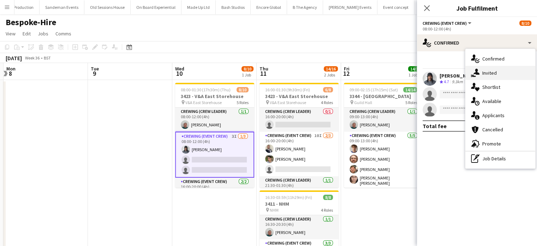
click at [503, 75] on div "single-neutral-actions-share-1 Invited" at bounding box center [501, 73] width 70 height 14
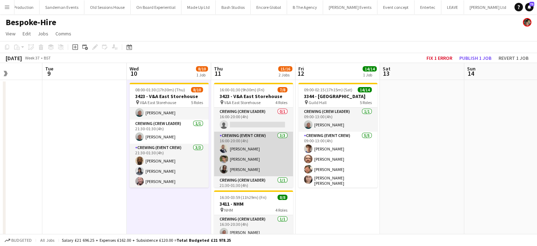
click at [269, 146] on app-card-role "Crewing (Event Crew) 3/3 16:00-20:00 (4h) Brandon Graber Alistair Redding alber…" at bounding box center [253, 153] width 79 height 45
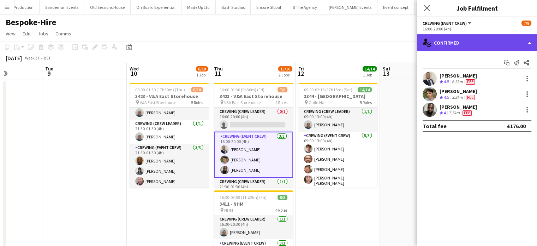
click at [478, 38] on div "single-neutral-actions-check-2 Confirmed" at bounding box center [477, 42] width 120 height 17
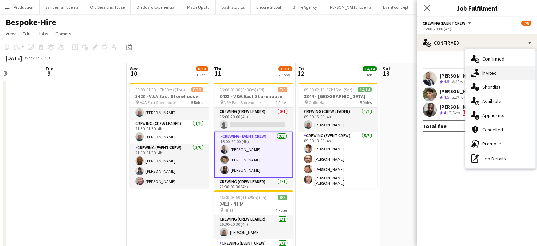
click at [502, 76] on div "single-neutral-actions-share-1 Invited" at bounding box center [501, 73] width 70 height 14
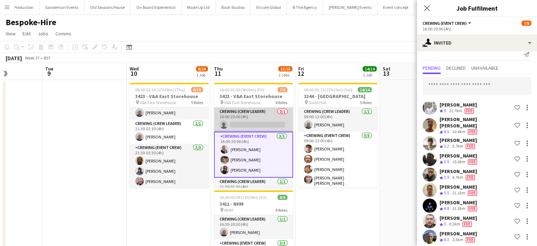
click at [259, 114] on app-card-role "Crewing (Crew Leader) 0/1 16:00-20:00 (4h) single-neutral-actions" at bounding box center [253, 119] width 79 height 24
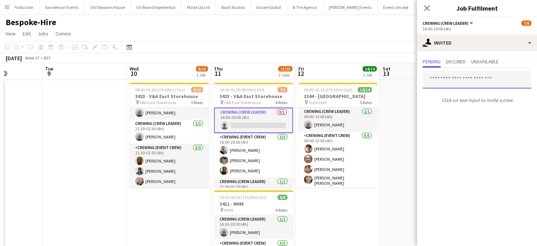
click at [471, 75] on input "text" at bounding box center [477, 80] width 109 height 18
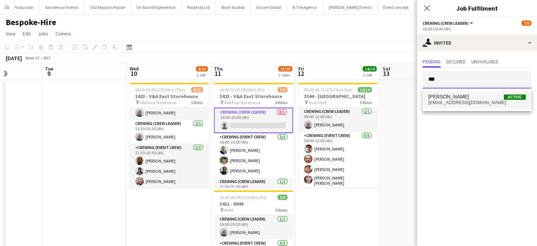
type input "***"
click at [472, 93] on mat-option "Graham Rex Active gmrex@hotmail.co.za" at bounding box center [477, 99] width 109 height 17
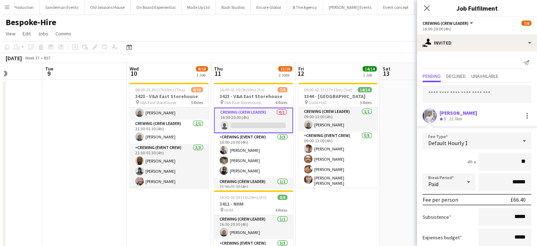
type input "***"
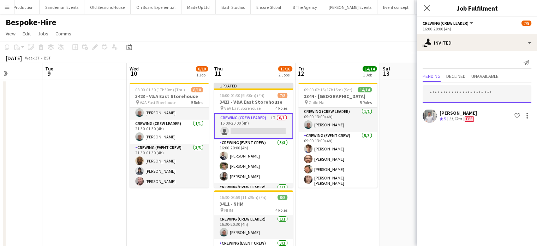
click at [472, 93] on input "text" at bounding box center [477, 94] width 109 height 18
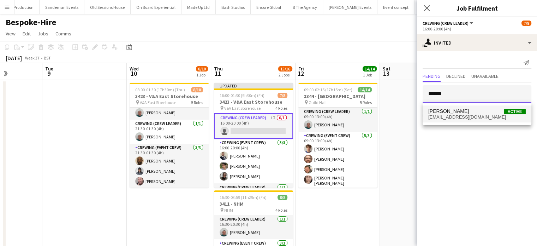
type input "******"
click at [472, 114] on span "lockyerfergus@gmail.com" at bounding box center [478, 117] width 98 height 6
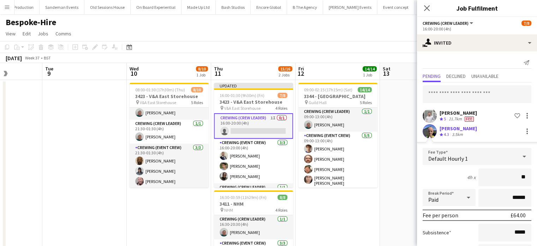
type input "***"
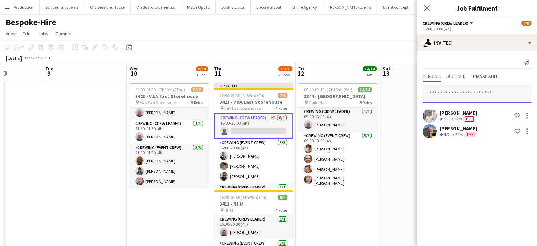
click at [476, 92] on input "text" at bounding box center [477, 94] width 109 height 18
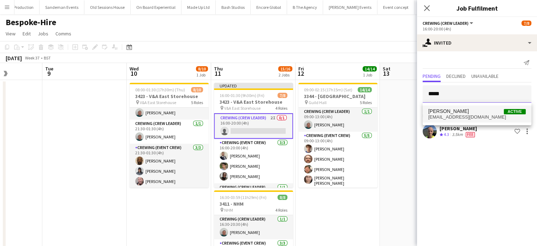
type input "*****"
click at [469, 112] on span "Nasos Apostolopoulos" at bounding box center [449, 111] width 41 height 6
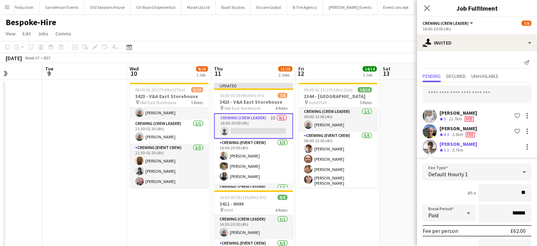
type input "***"
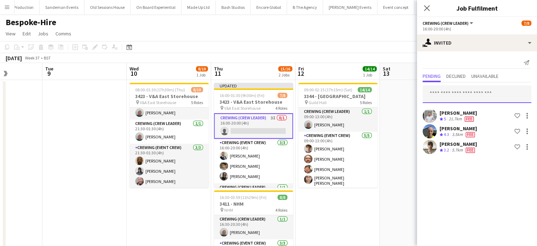
click at [484, 98] on input "text" at bounding box center [477, 94] width 109 height 18
click at [486, 99] on input "text" at bounding box center [477, 94] width 109 height 18
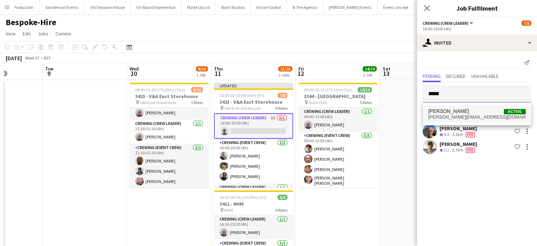
type input "*****"
click at [488, 110] on span "Andrew Webster Active" at bounding box center [478, 111] width 98 height 6
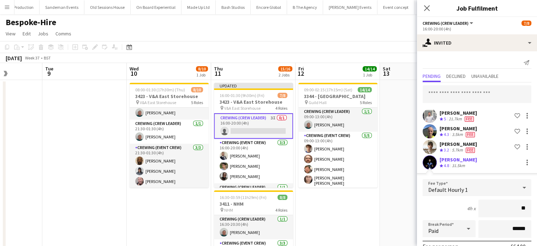
type input "***"
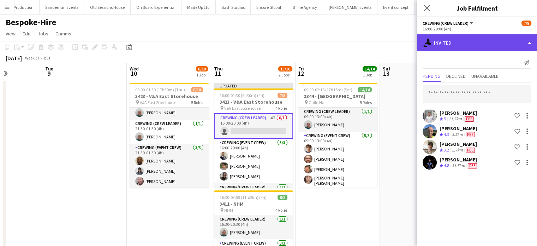
click at [490, 47] on div "single-neutral-actions-share-1 Invited" at bounding box center [477, 42] width 120 height 17
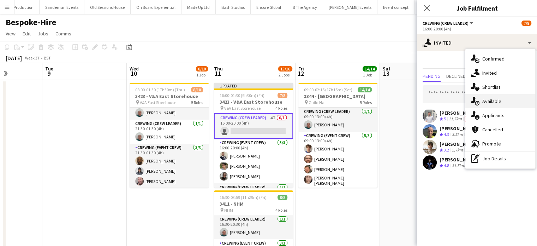
click at [505, 96] on div "single-neutral-actions-upload Available" at bounding box center [501, 101] width 70 height 14
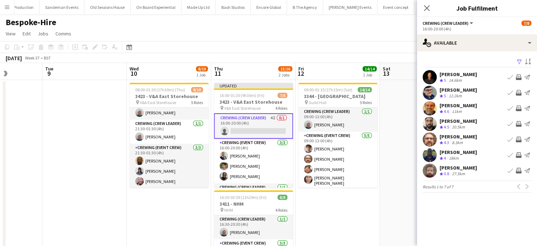
click at [519, 139] on app-icon "Invite crew" at bounding box center [519, 139] width 6 height 6
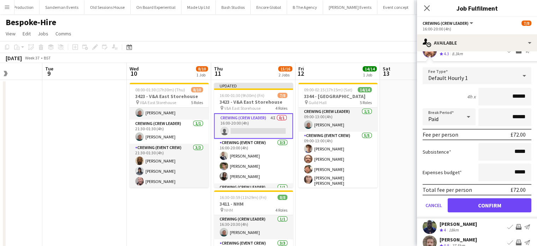
scroll to position [114, 0]
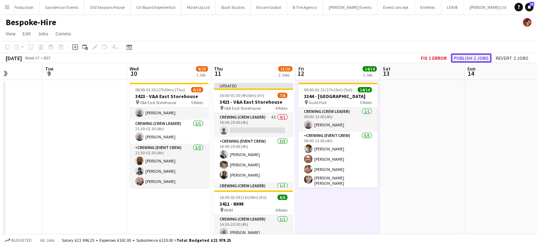
click at [461, 57] on button "Publish 2 jobs" at bounding box center [471, 57] width 41 height 9
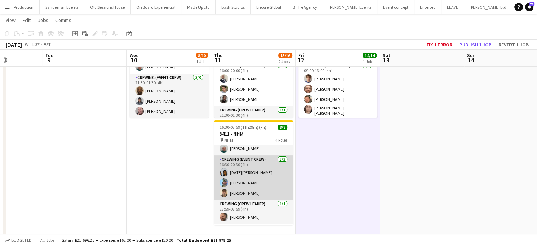
scroll to position [16, 0]
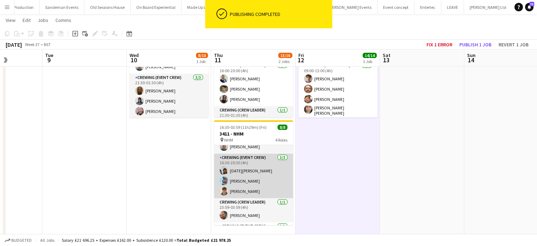
click at [279, 169] on app-card-role "Crewing (Event Crew) 3/3 16:30-20:30 (4h) Lucia Caceres Liam Kinsella Daniel Be…" at bounding box center [253, 175] width 79 height 45
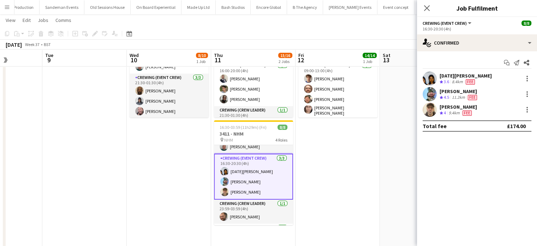
click at [468, 30] on div "16:30-20:30 (4h)" at bounding box center [477, 28] width 109 height 5
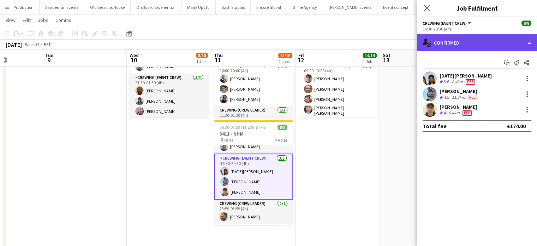
click at [472, 49] on div "single-neutral-actions-check-2 Confirmed" at bounding box center [477, 42] width 120 height 17
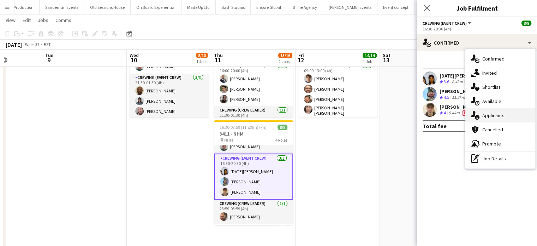
click at [504, 113] on span "Applicants" at bounding box center [494, 115] width 22 height 6
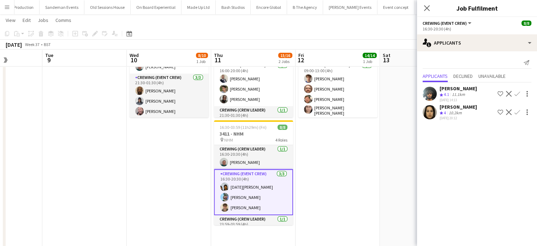
scroll to position [0, 0]
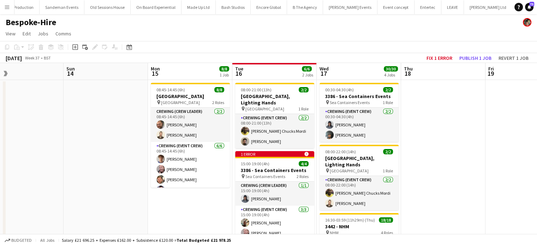
click at [7, 9] on app-icon "Menu" at bounding box center [7, 7] width 6 height 6
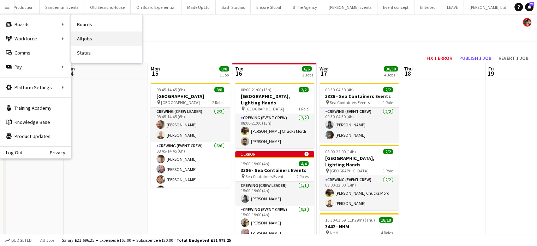
click at [106, 38] on link "All jobs" at bounding box center [106, 38] width 71 height 14
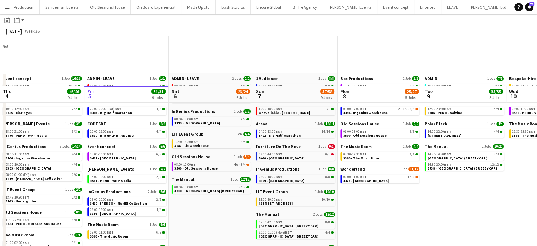
scroll to position [49, 0]
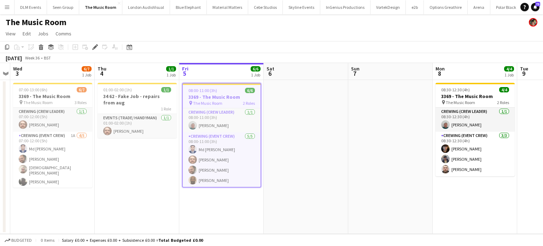
click at [12, 4] on button "Menu" at bounding box center [7, 7] width 14 height 14
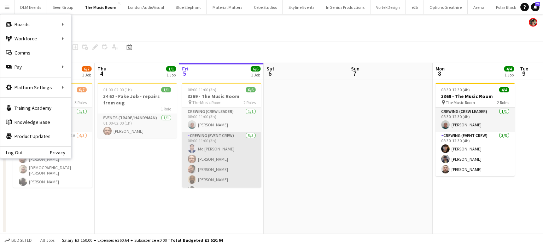
click at [227, 131] on app-card-role "Crewing (Event Crew) 5/5 08:00-11:00 (3h) Md Mosabbit Hridoy Corey Arnold Ben T…" at bounding box center [221, 163] width 79 height 65
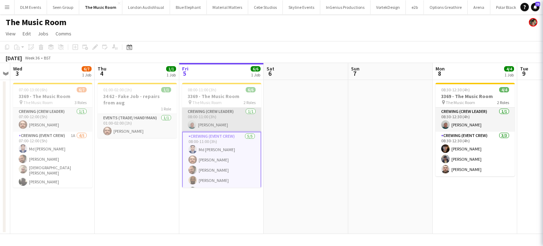
click at [229, 126] on app-card-role "Crewing (Crew Leader) 1/1 08:00-11:00 (3h) Brayden Davison" at bounding box center [221, 119] width 79 height 24
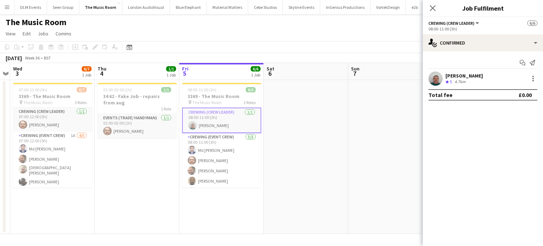
click at [534, 83] on div "Brayden Davison Crew rating 5 4.7km" at bounding box center [483, 78] width 120 height 14
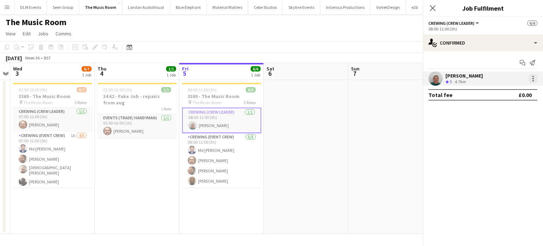
click at [533, 80] on div at bounding box center [532, 80] width 1 height 1
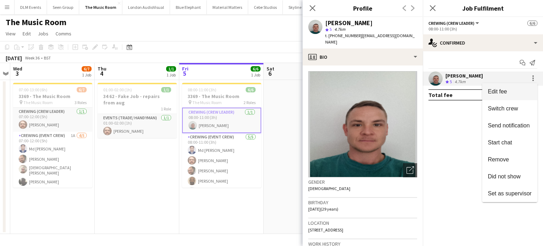
click at [512, 96] on button "Edit fee" at bounding box center [509, 91] width 55 height 17
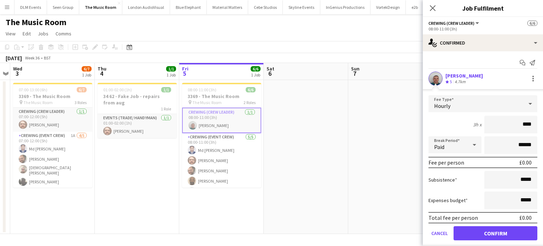
type input "*****"
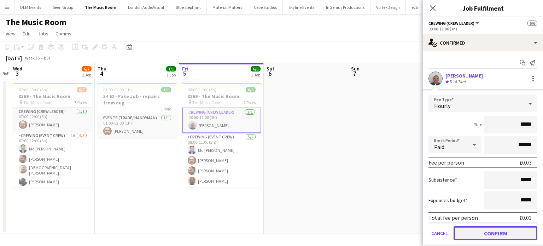
click at [499, 236] on button "Confirm" at bounding box center [495, 233] width 84 height 14
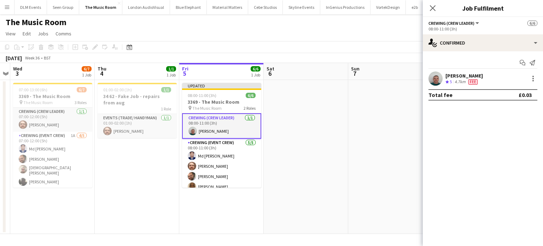
click at [328, 122] on app-date-cell at bounding box center [306, 157] width 84 height 154
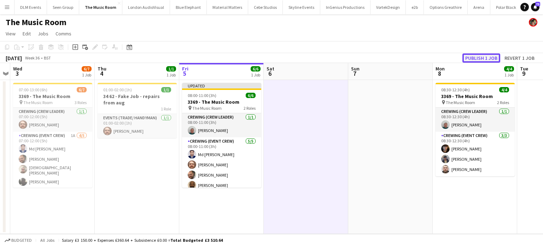
click at [483, 59] on button "Publish 1 job" at bounding box center [481, 57] width 38 height 9
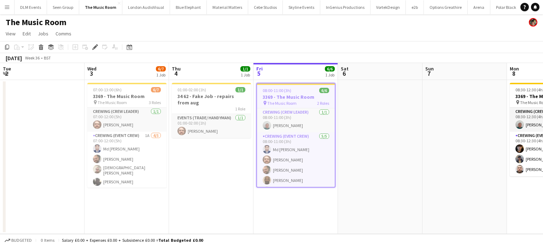
scroll to position [0, 243]
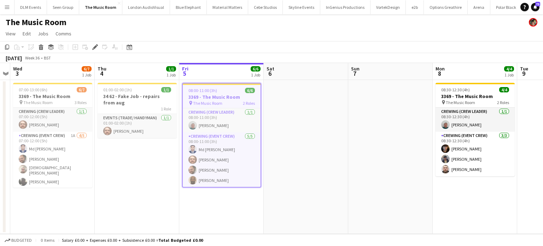
click at [0, 11] on button "Menu" at bounding box center [7, 7] width 14 height 14
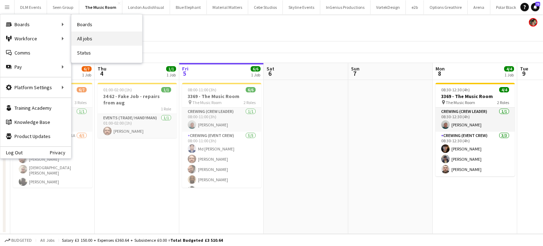
click at [98, 38] on link "All jobs" at bounding box center [106, 38] width 71 height 14
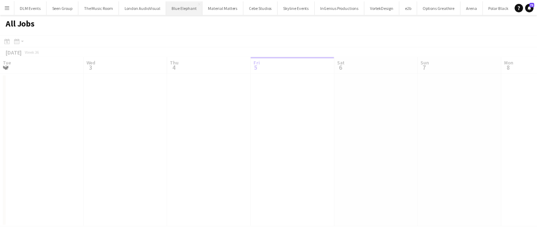
scroll to position [0, 169]
